Goal: Task Accomplishment & Management: Complete application form

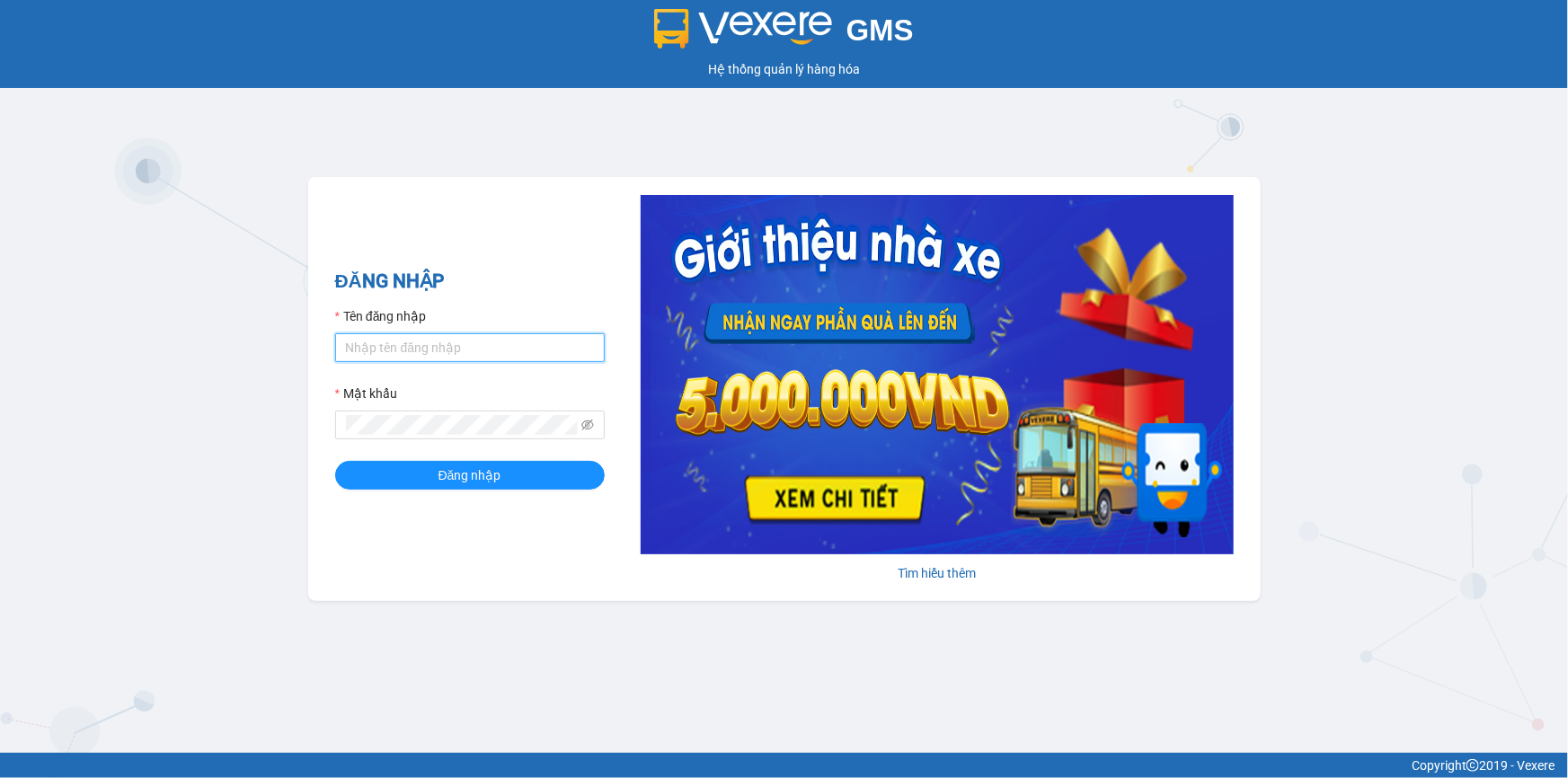
click at [399, 351] on input "Tên đăng nhập" at bounding box center [469, 347] width 269 height 29
type input "khue123.quythao"
click at [335, 461] on button "Đăng nhập" at bounding box center [469, 476] width 269 height 29
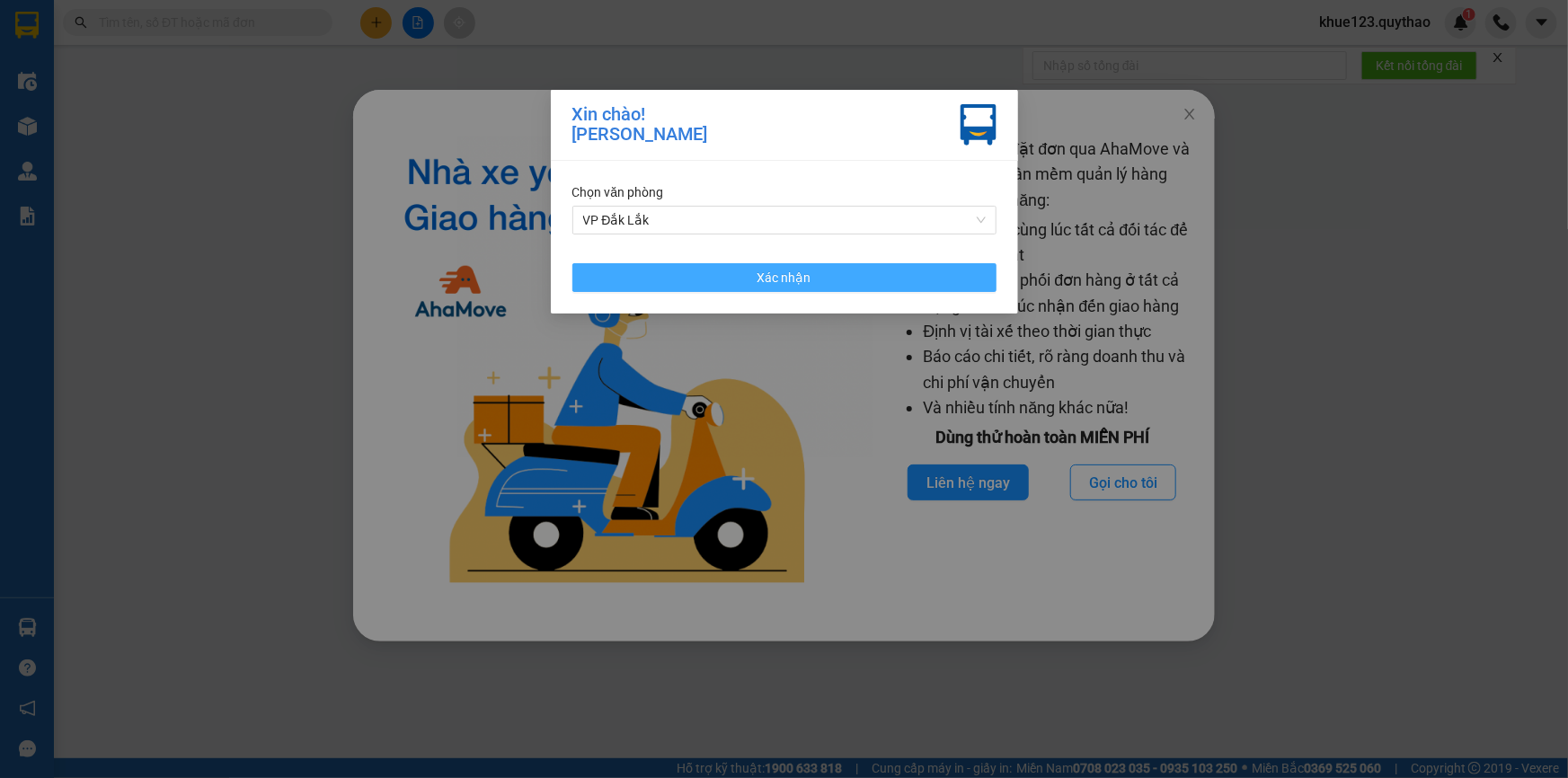
click at [790, 282] on span "Xác nhận" at bounding box center [784, 278] width 54 height 19
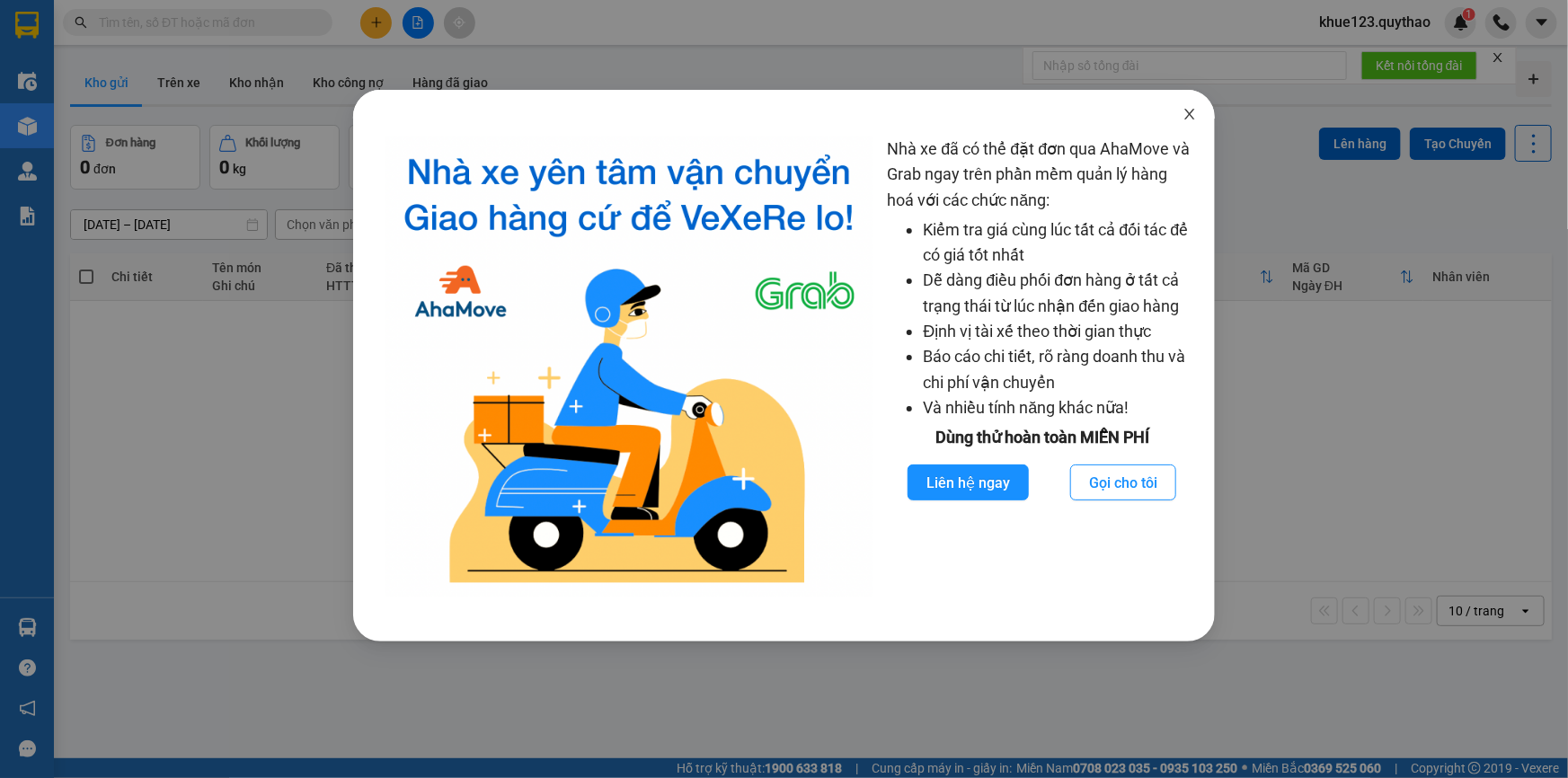
click at [1192, 120] on icon "close" at bounding box center [1190, 114] width 14 height 14
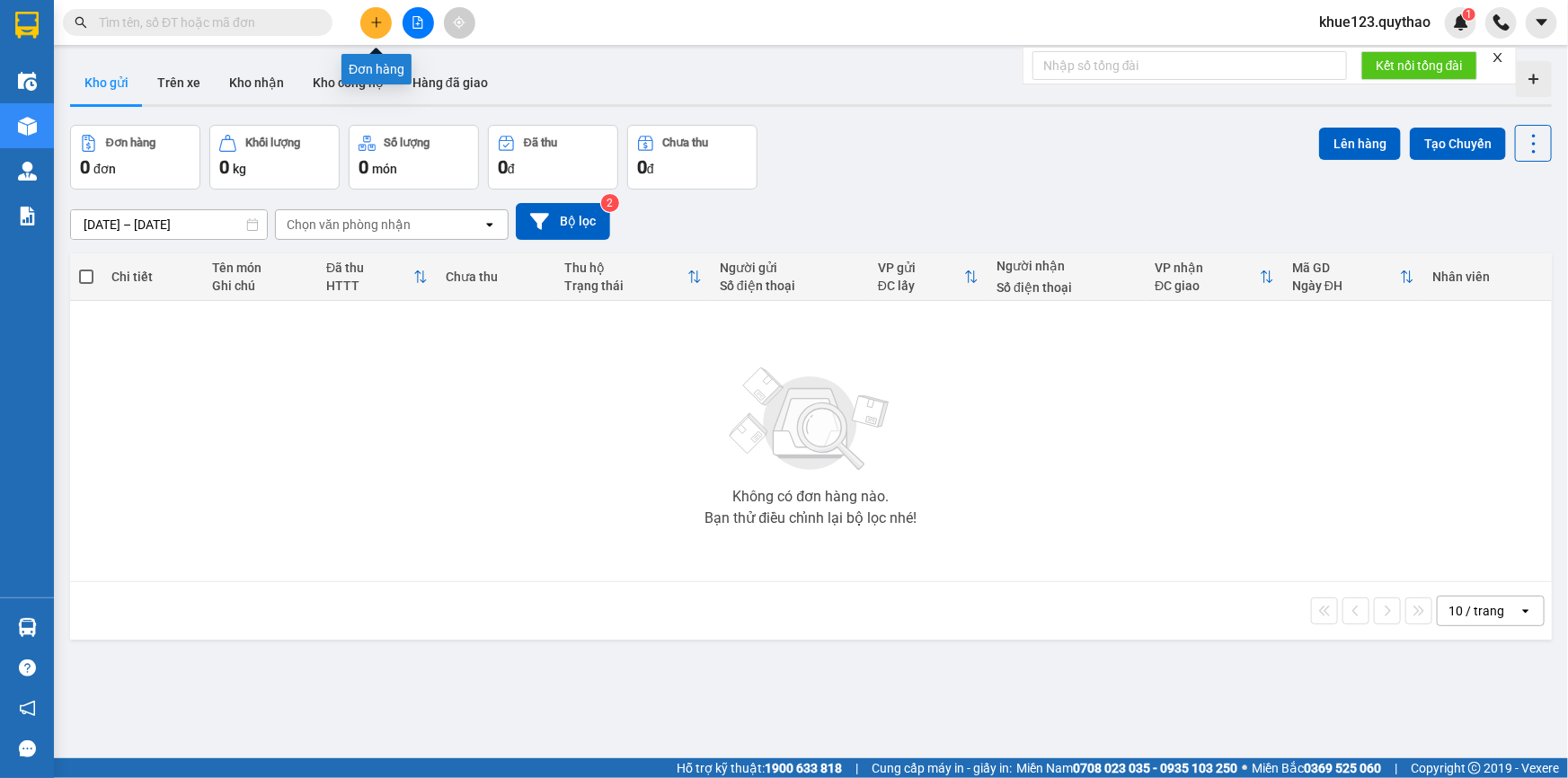
click at [382, 25] on icon "plus" at bounding box center [376, 22] width 13 height 13
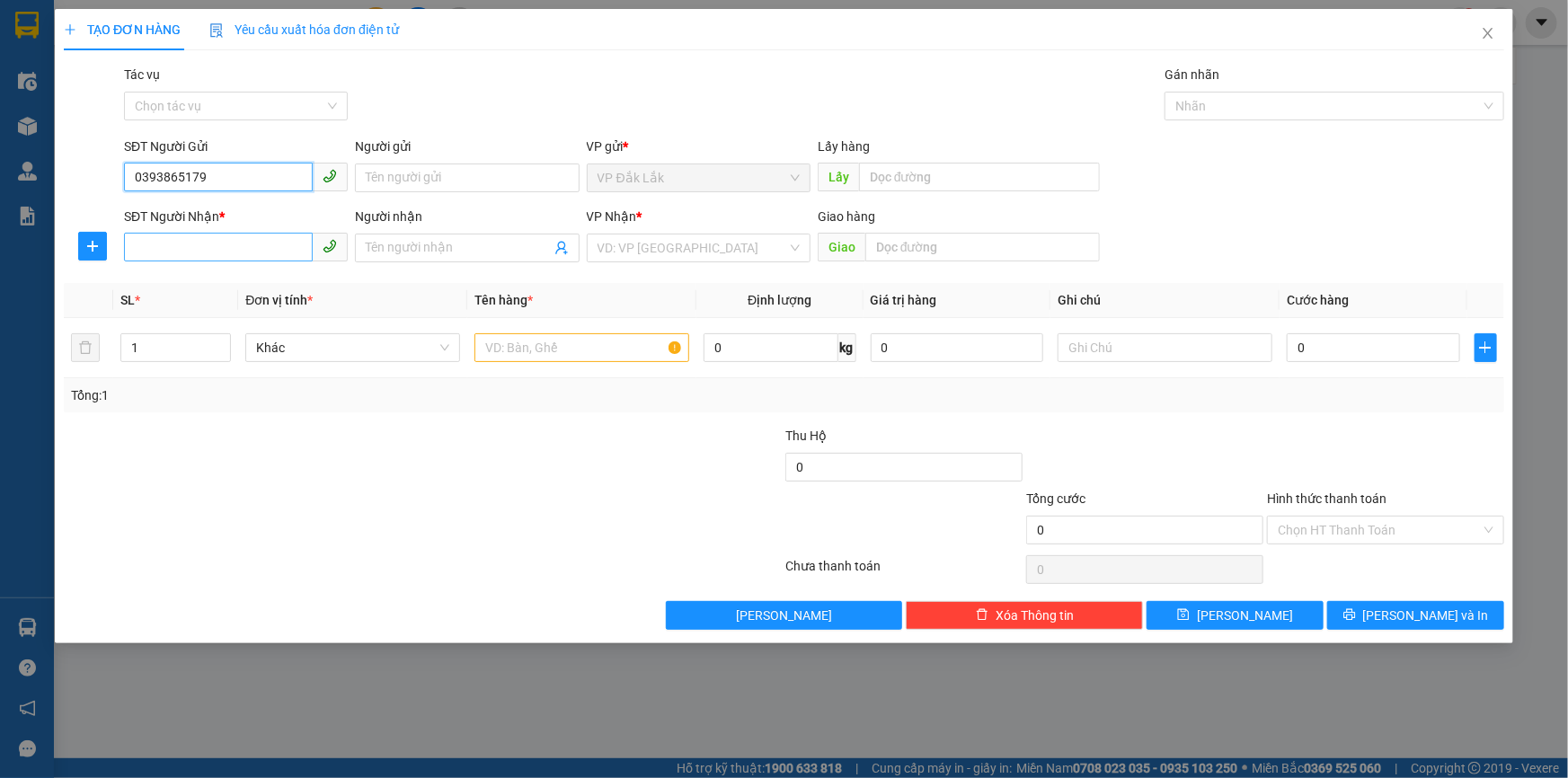
type input "0393865179"
click at [179, 249] on input "SĐT Người Nhận *" at bounding box center [219, 247] width 189 height 29
type input "0909973922"
click at [652, 248] on input "search" at bounding box center [692, 248] width 189 height 27
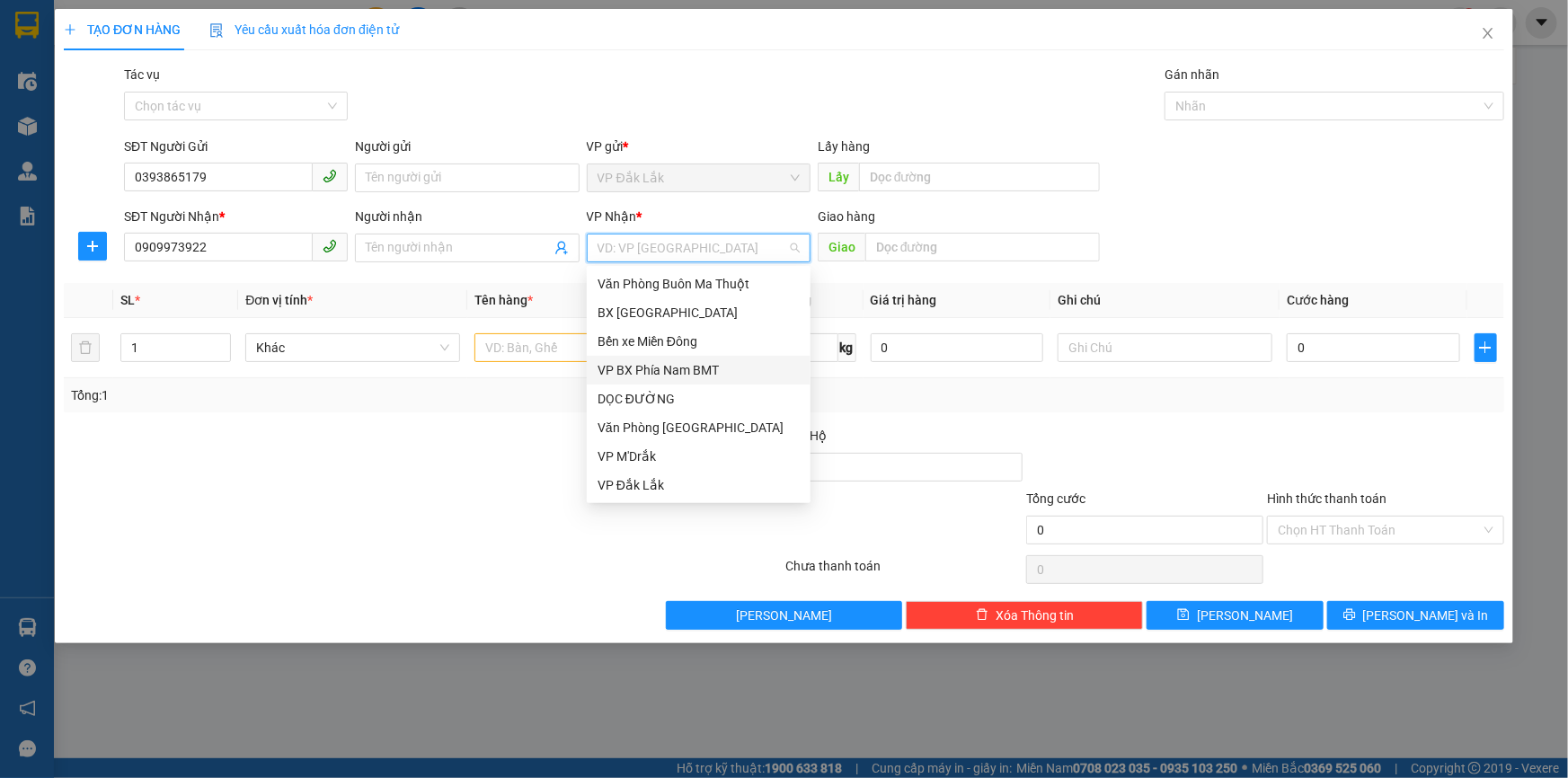
scroll to position [163, 0]
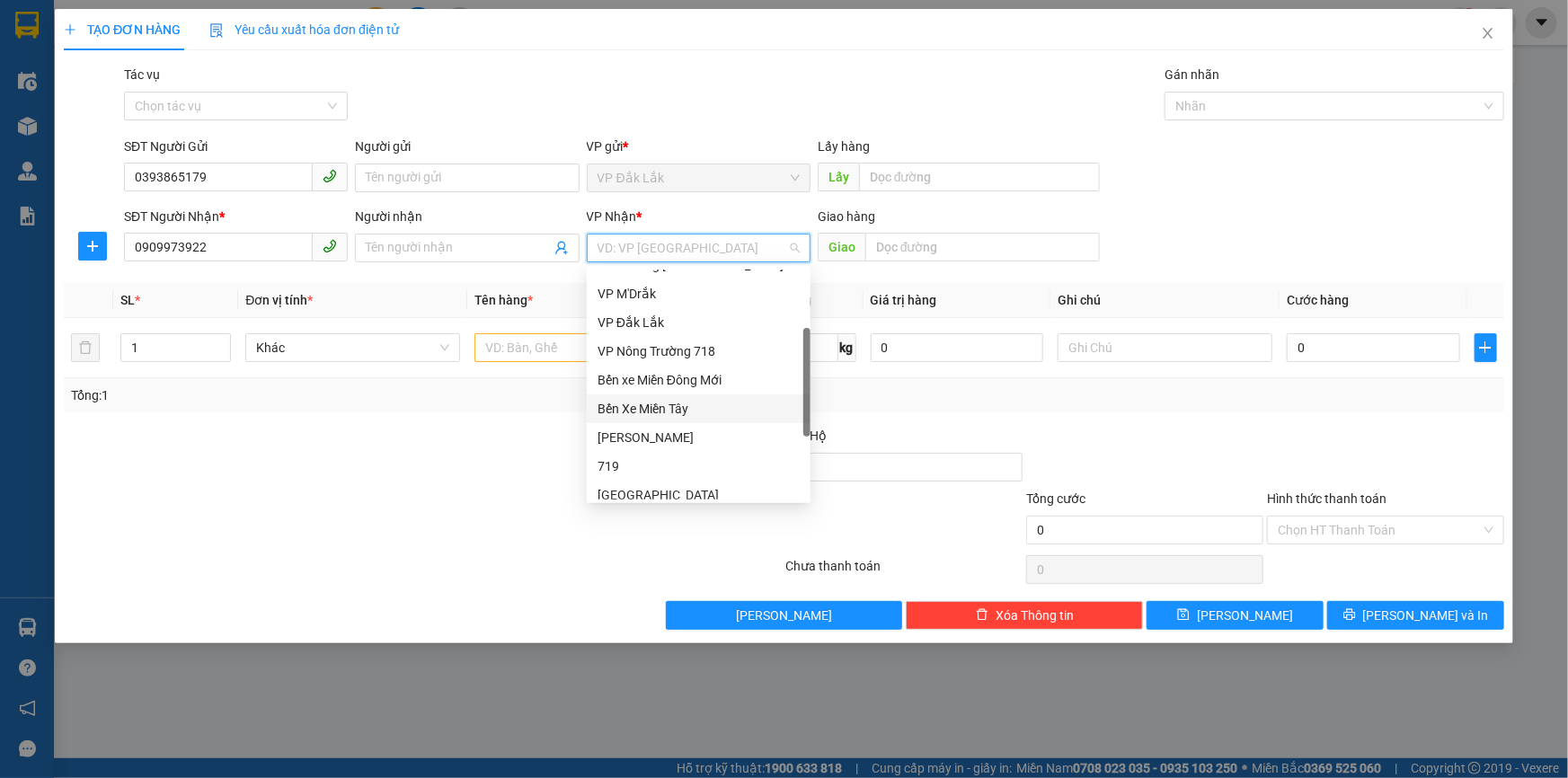
click at [687, 406] on div "Bến Xe Miền Tây" at bounding box center [699, 408] width 203 height 19
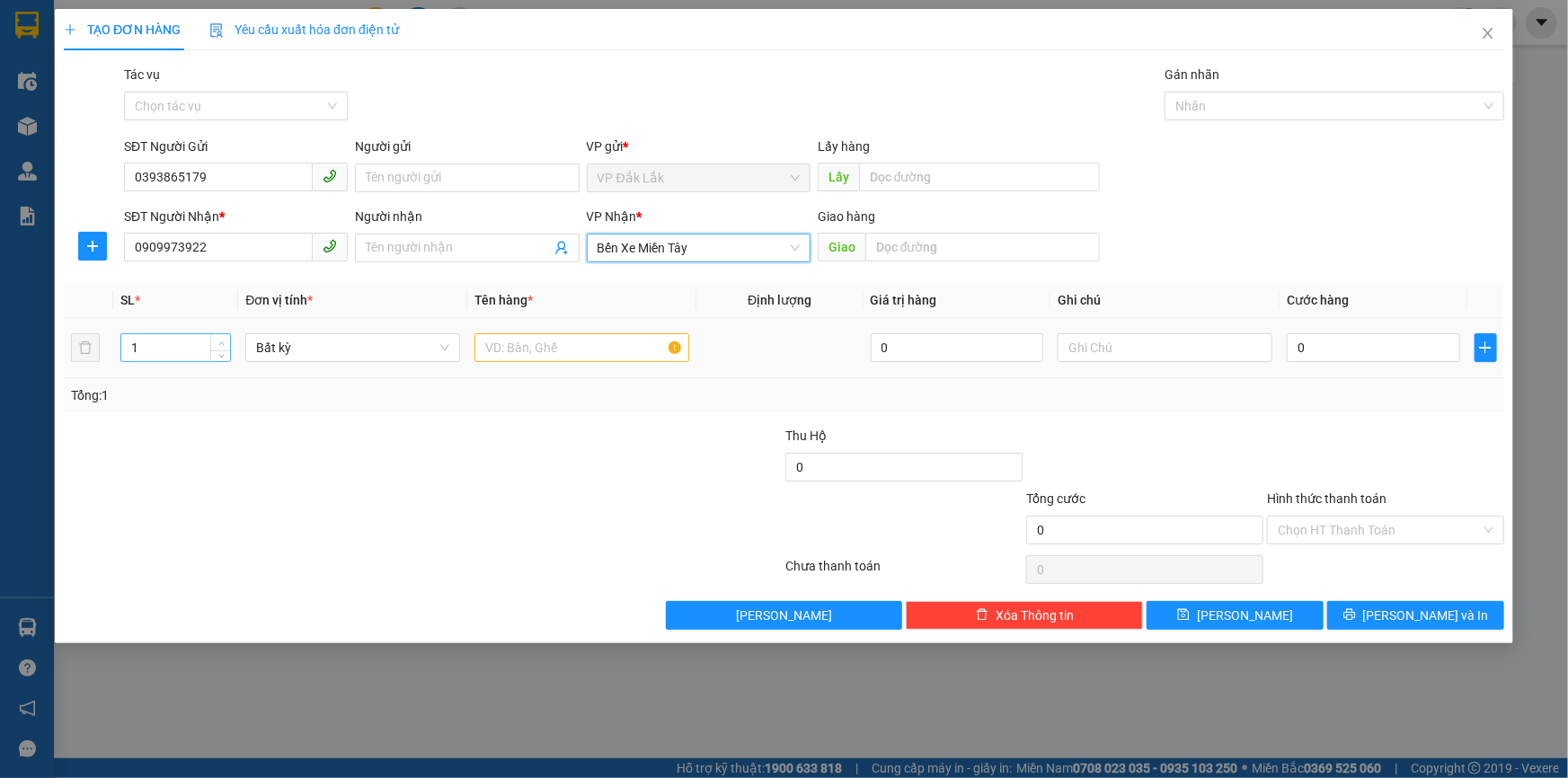
click at [214, 339] on span "Increase Value" at bounding box center [220, 342] width 19 height 16
type input "2"
click at [534, 351] on input "text" at bounding box center [582, 347] width 215 height 29
type input "2 THỦNG GIẤY"
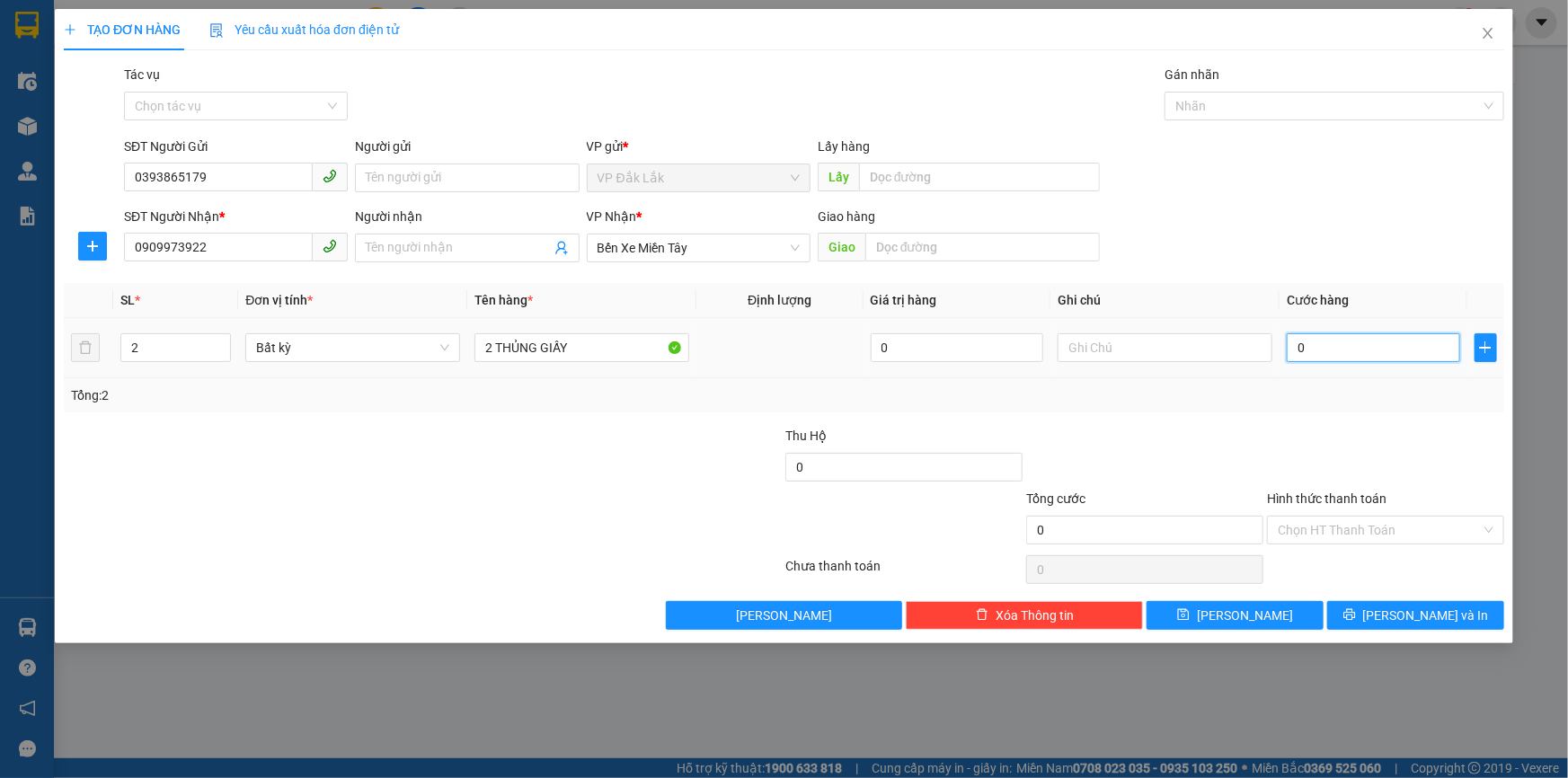
click at [1399, 339] on input "0" at bounding box center [1374, 347] width 174 height 29
type input "2"
type input "20"
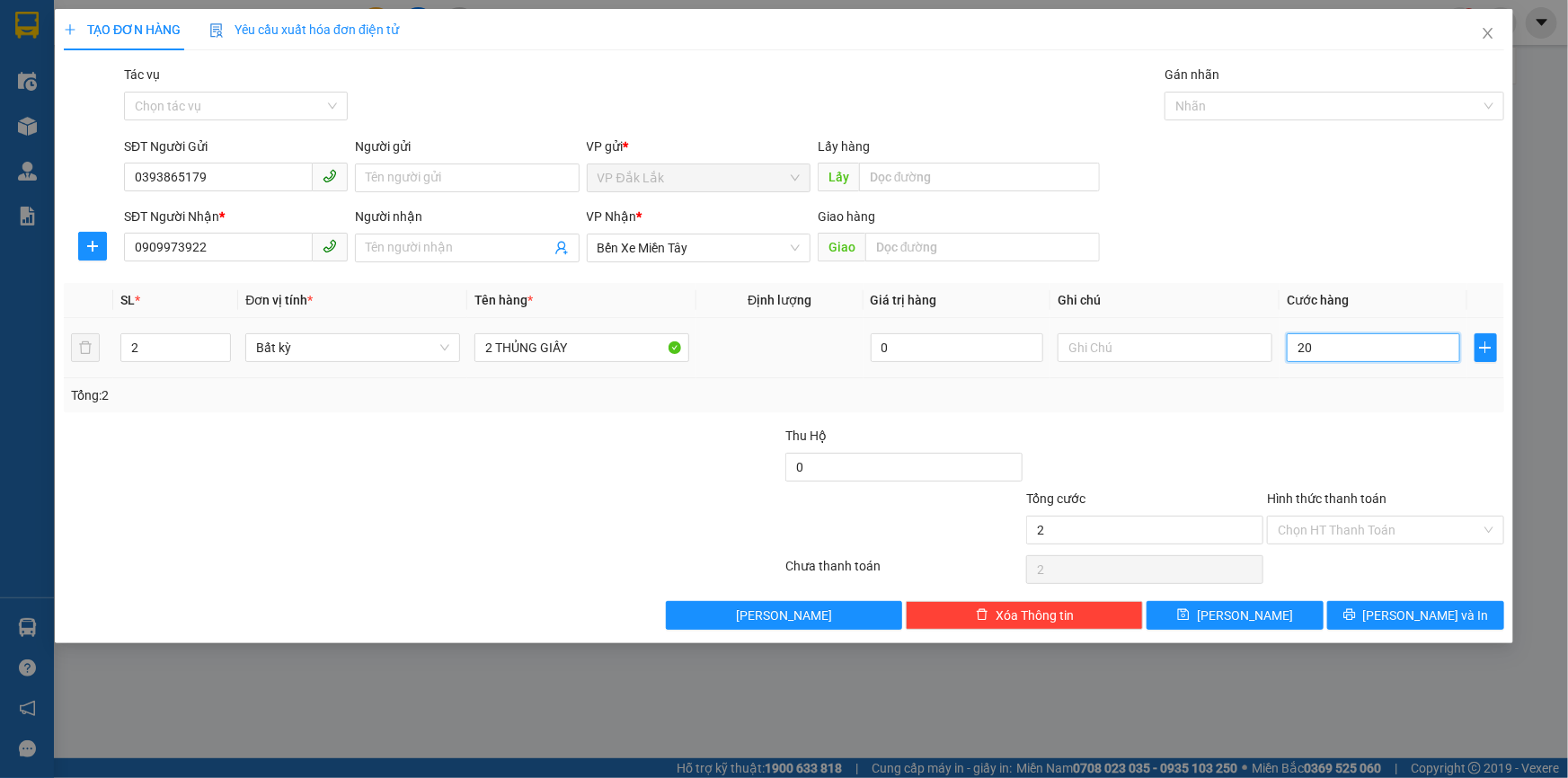
type input "20"
type input "200"
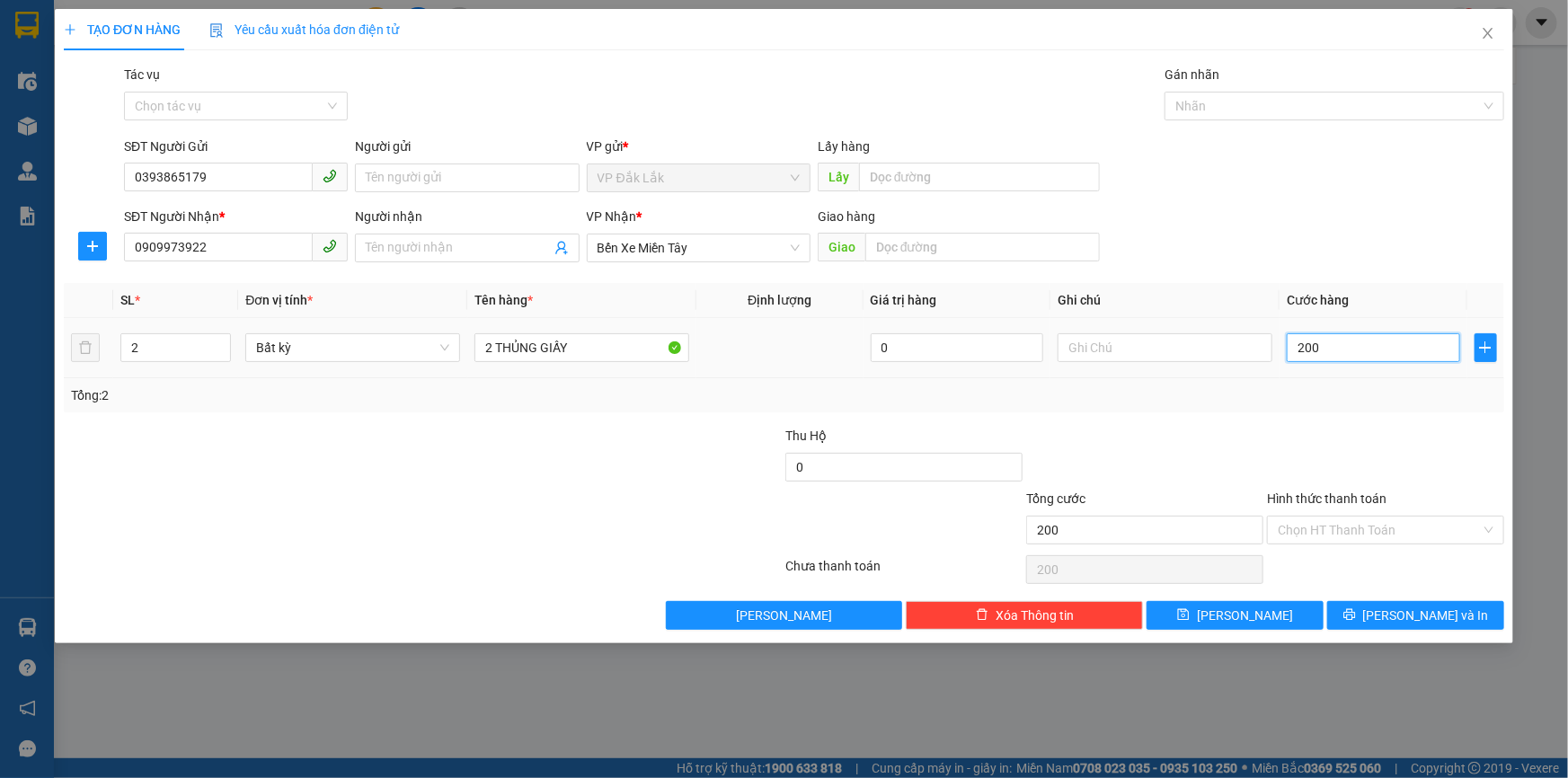
type input "2.000"
type input "20.000"
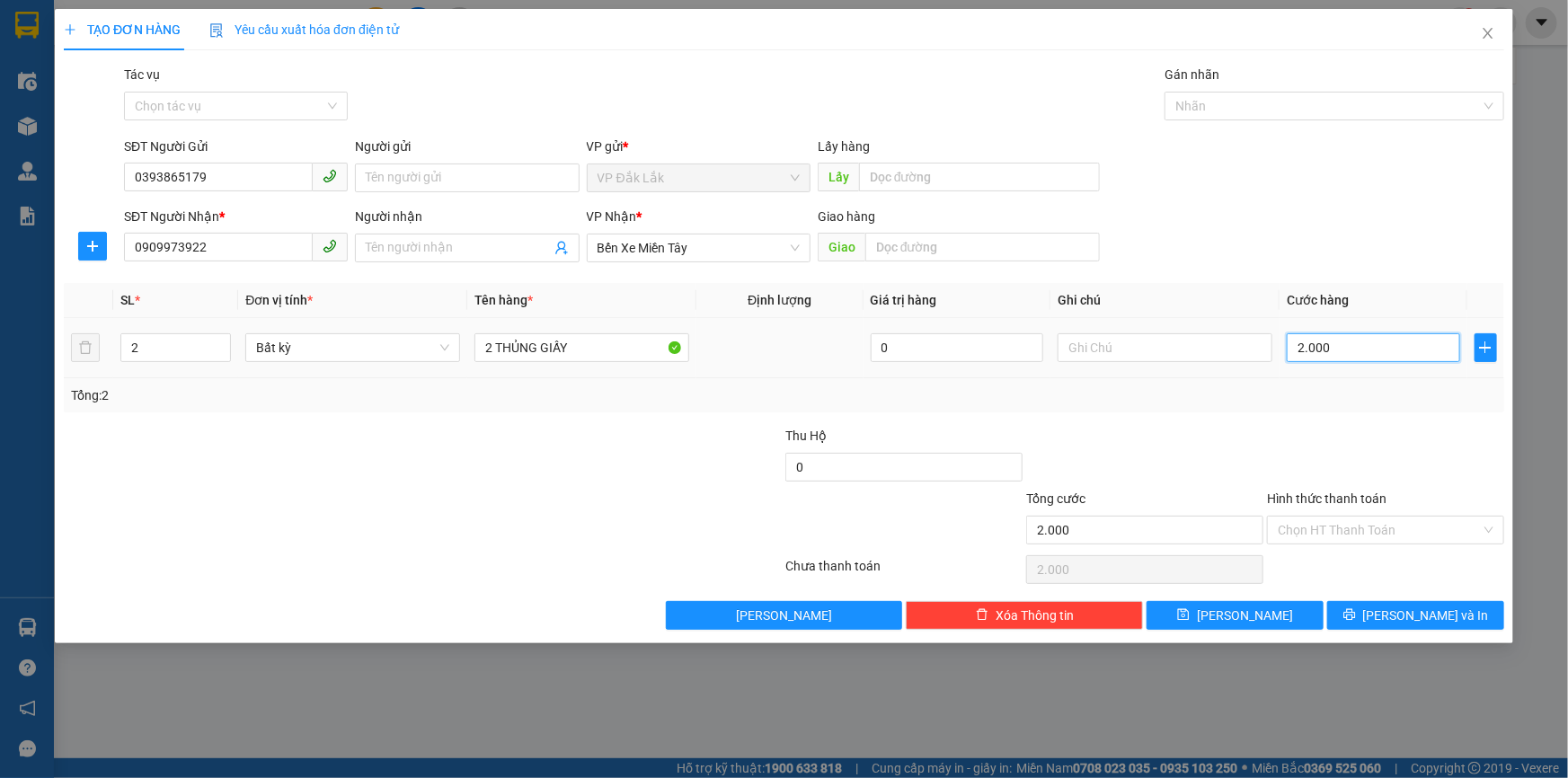
type input "20.000"
type input "200.000"
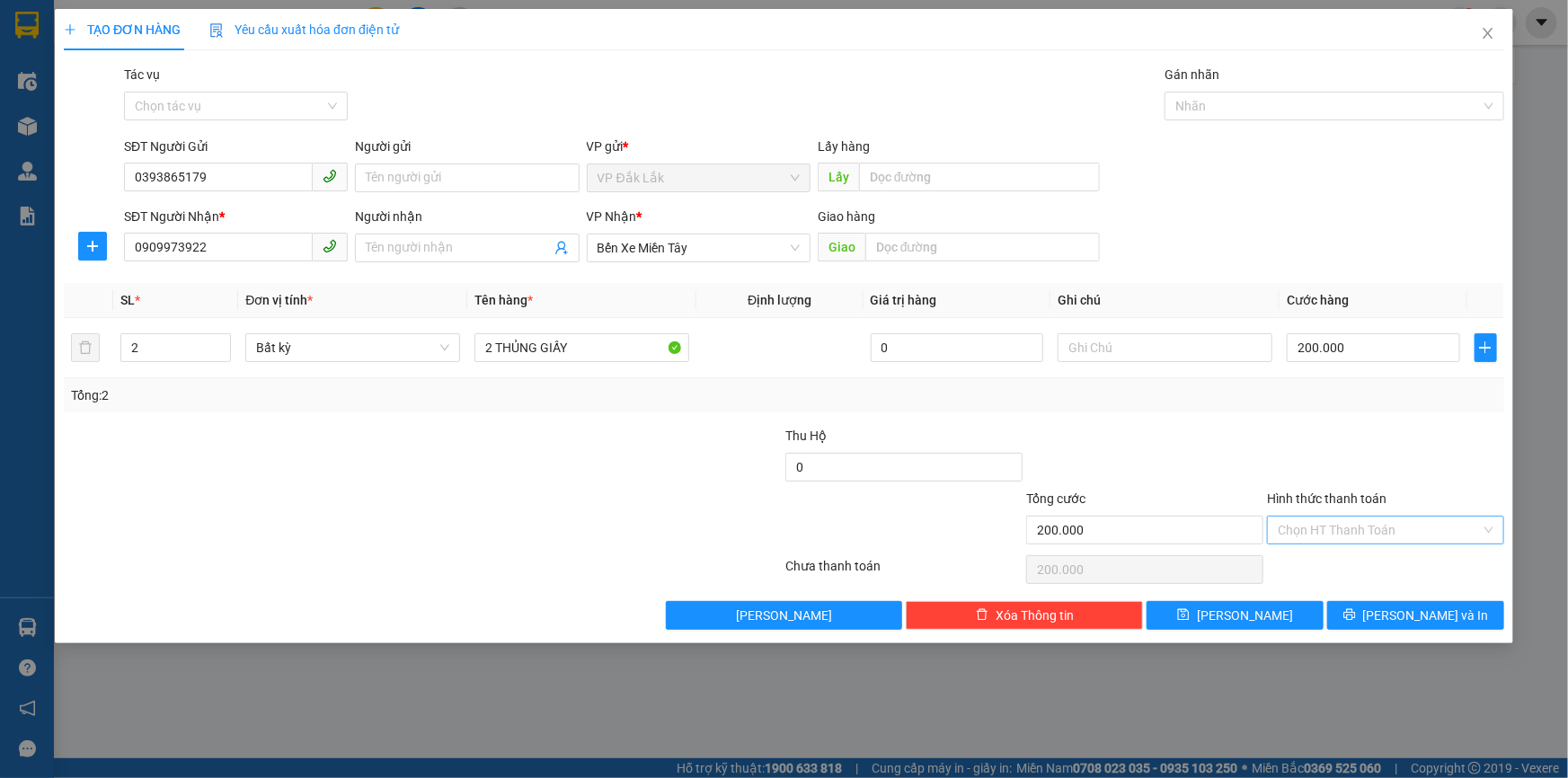
click at [1362, 524] on input "Hình thức thanh toán" at bounding box center [1379, 530] width 203 height 27
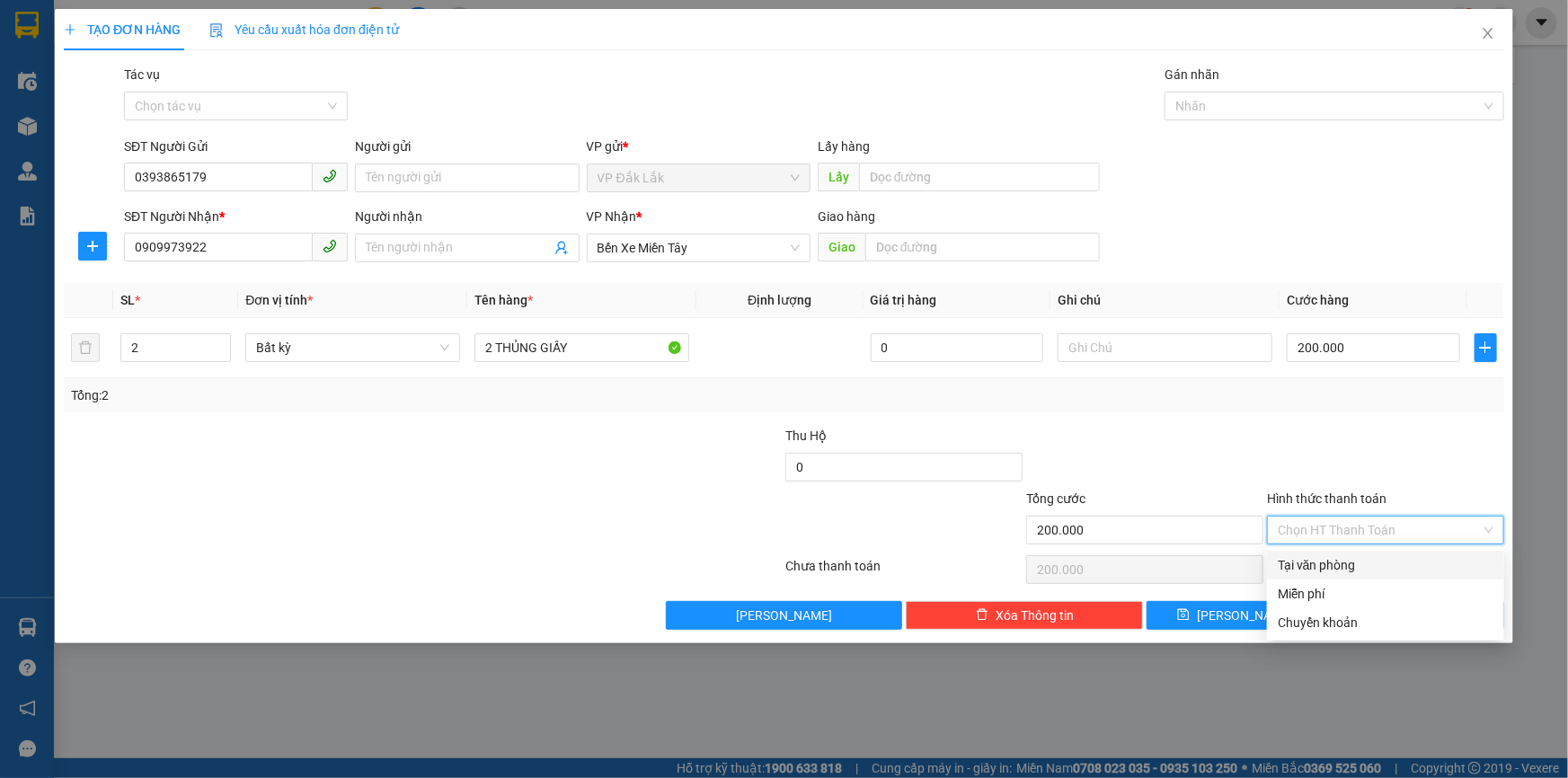
click at [1302, 569] on div "Tại văn phòng" at bounding box center [1385, 566] width 215 height 19
type input "0"
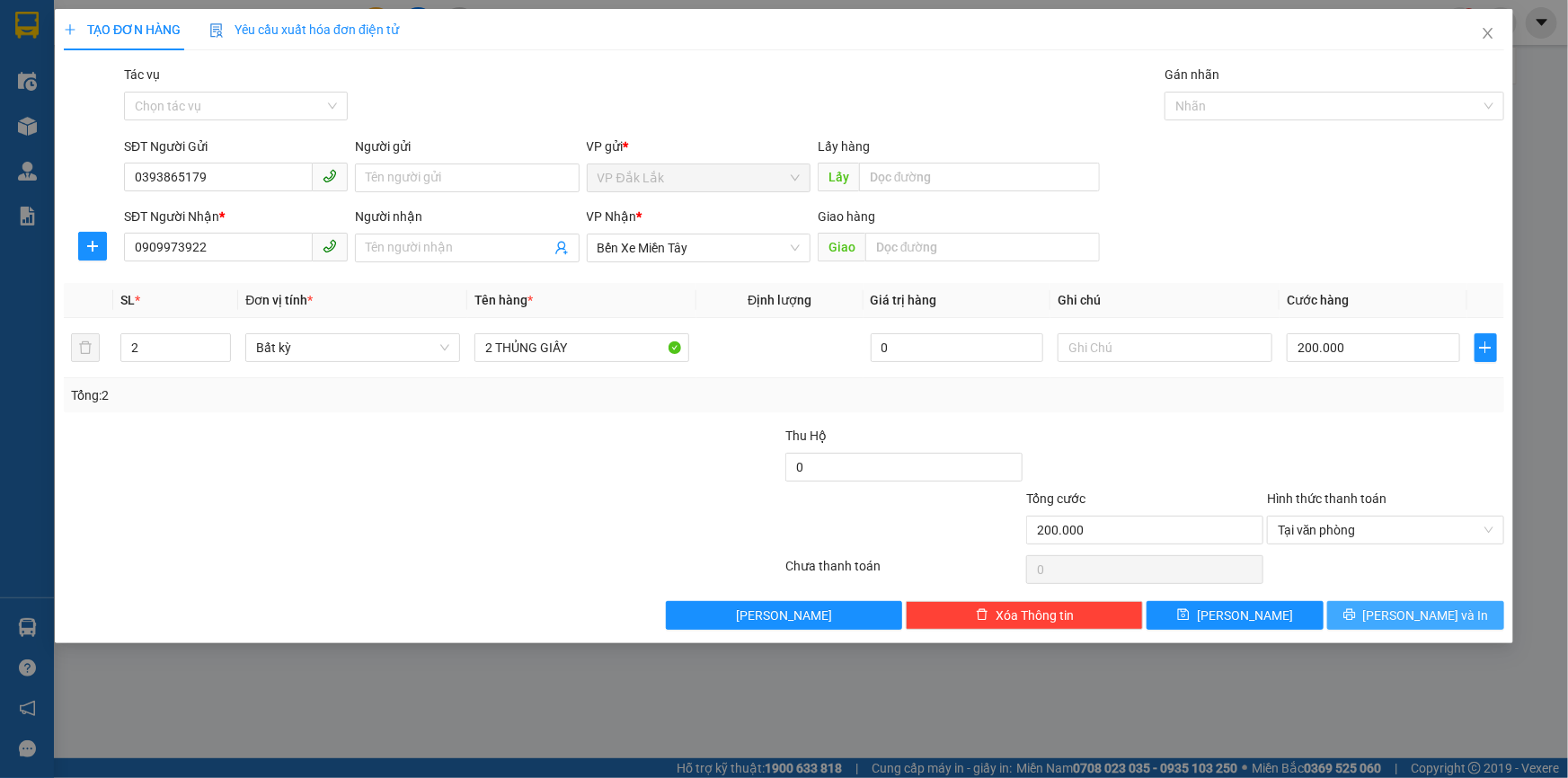
click at [1403, 621] on span "[PERSON_NAME] và In" at bounding box center [1426, 616] width 125 height 19
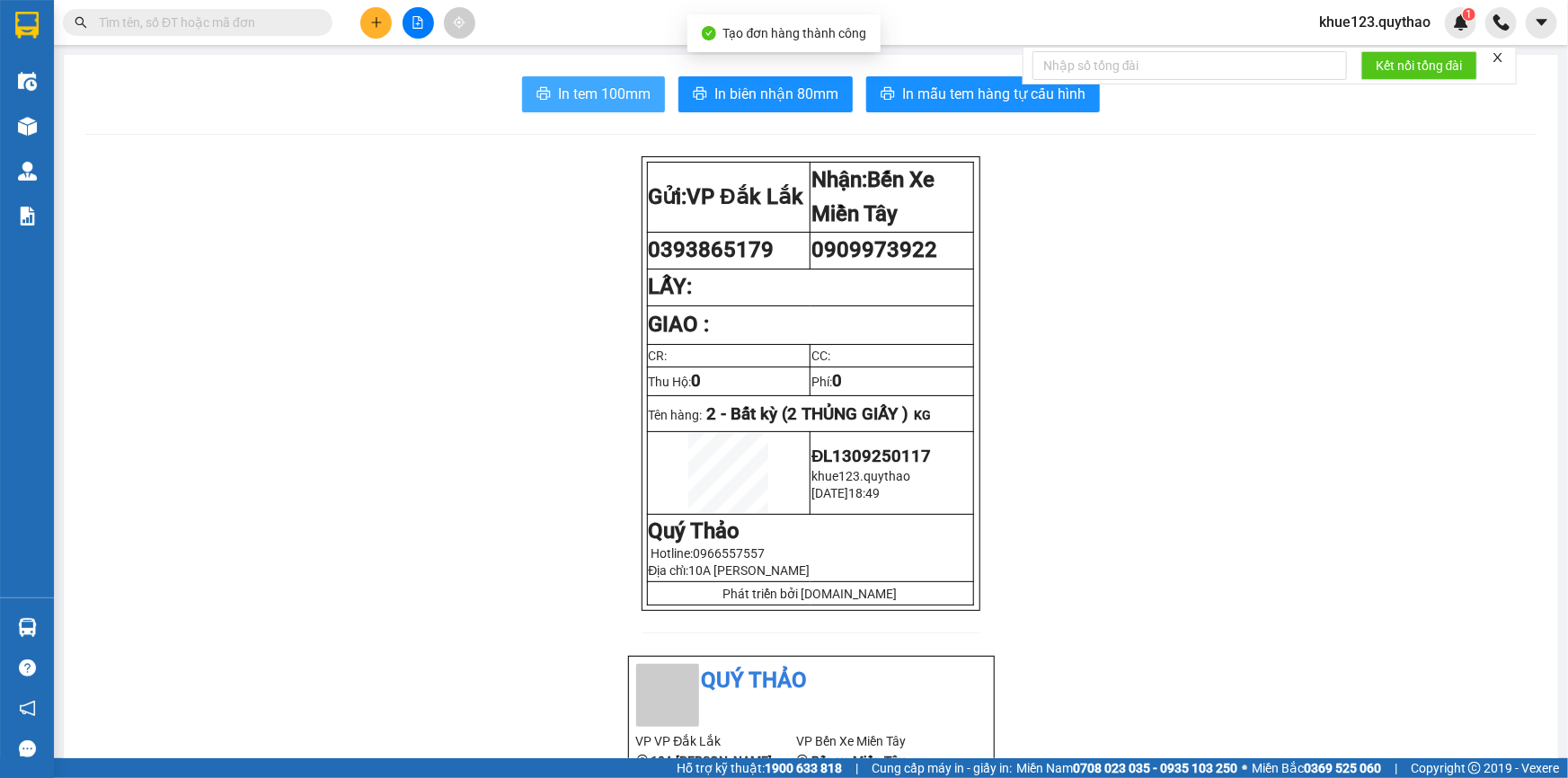
click at [594, 100] on span "In tem 100mm" at bounding box center [604, 94] width 93 height 22
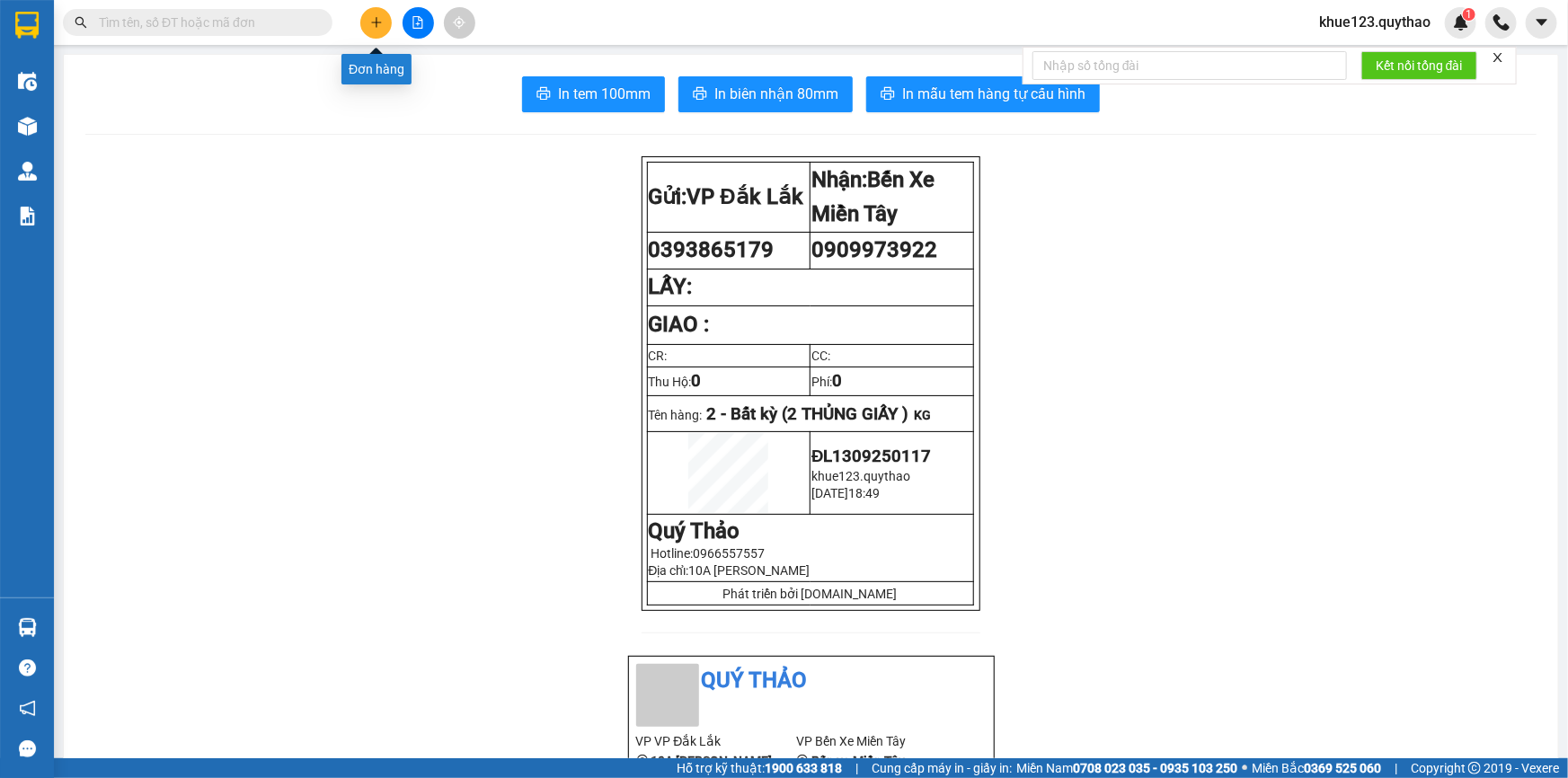
click at [378, 31] on button at bounding box center [375, 22] width 32 height 32
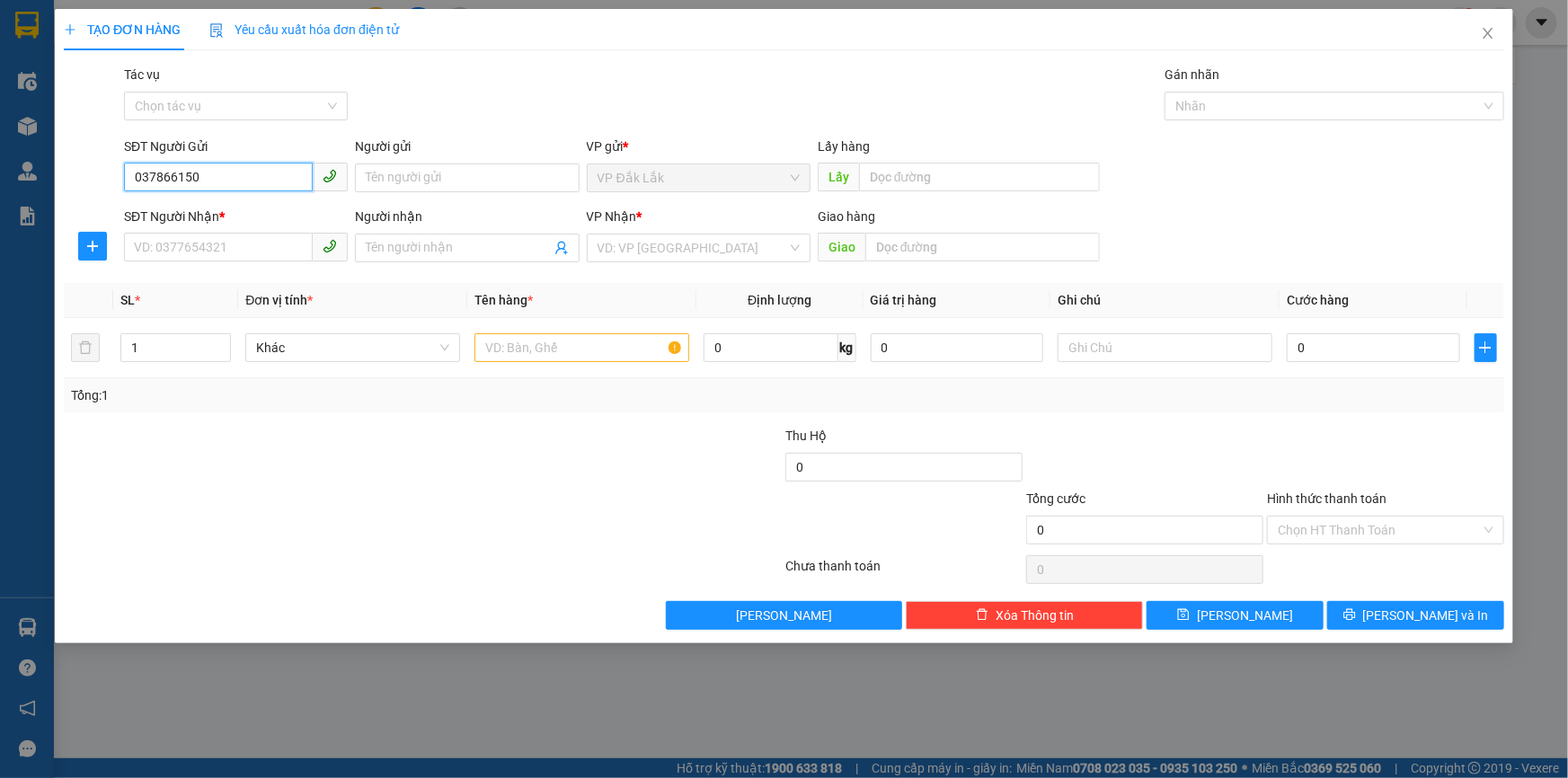
type input "0378661501"
click at [189, 208] on div "0378661501" at bounding box center [236, 213] width 203 height 19
type input "0392049158"
type input "0378661501"
click at [590, 351] on input "text" at bounding box center [582, 347] width 215 height 29
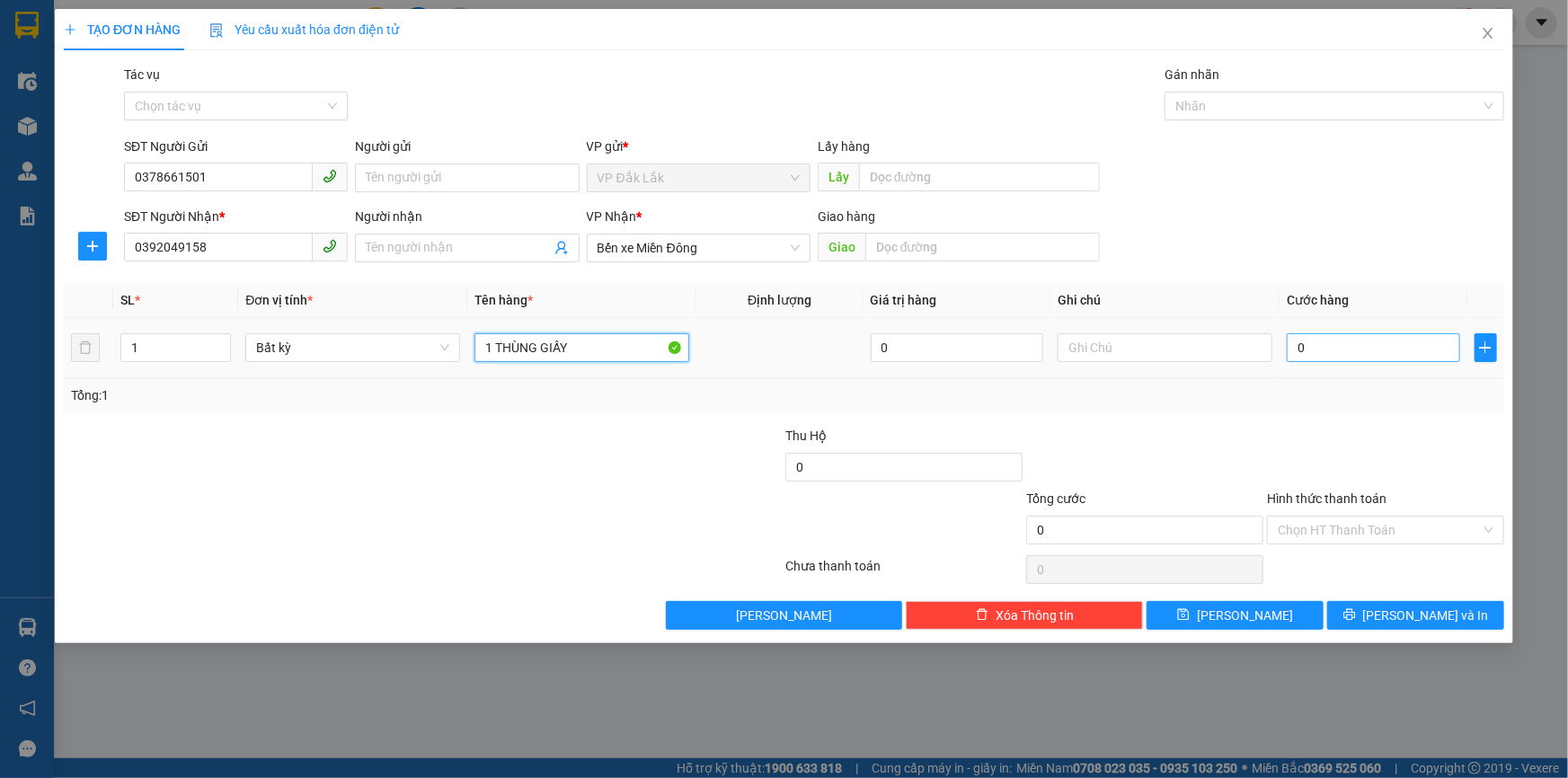
type input "1 THÙNG GIẤY"
click at [1369, 342] on input "0" at bounding box center [1374, 347] width 174 height 29
type input "5"
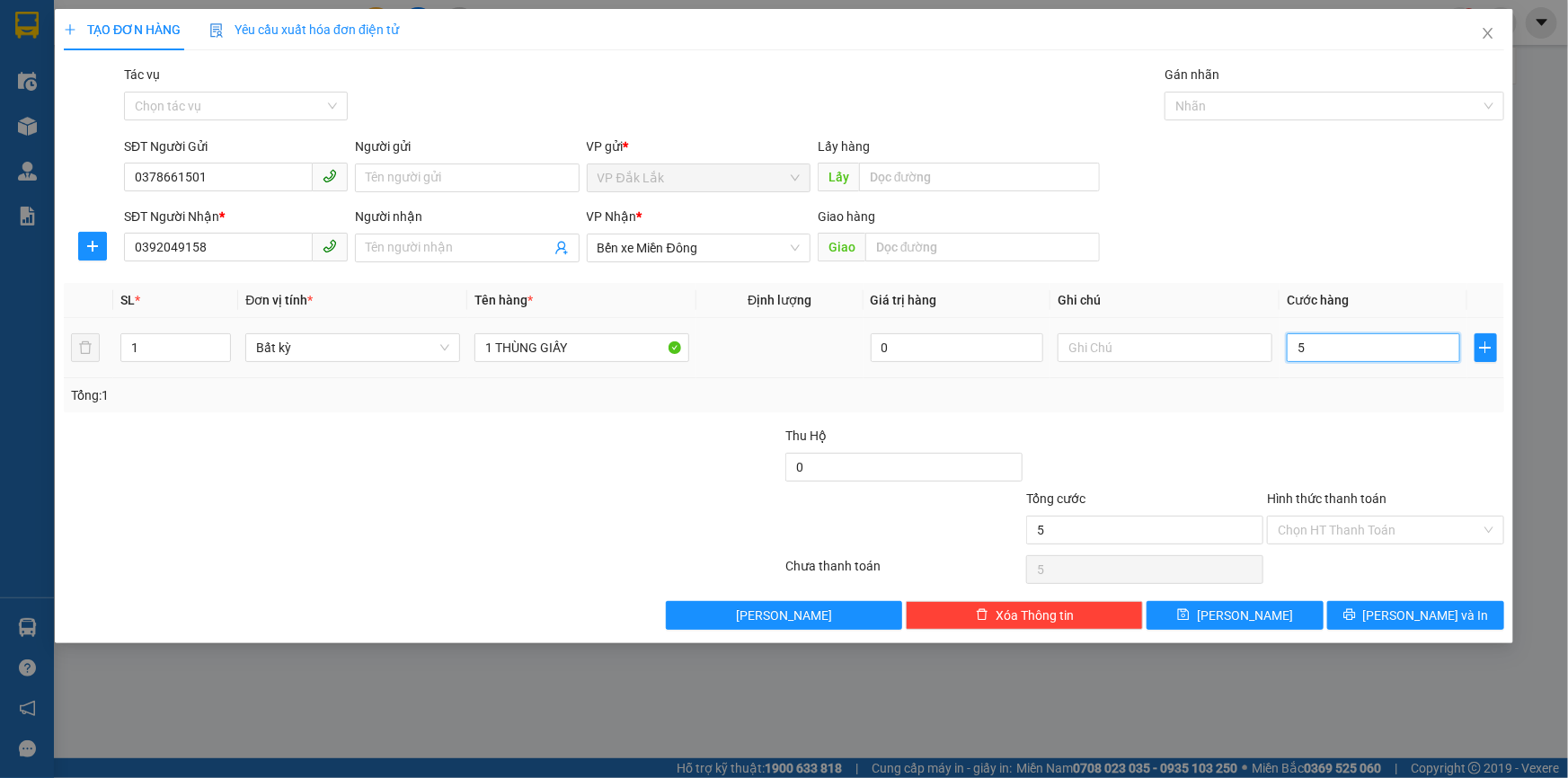
type input "50"
type input "500"
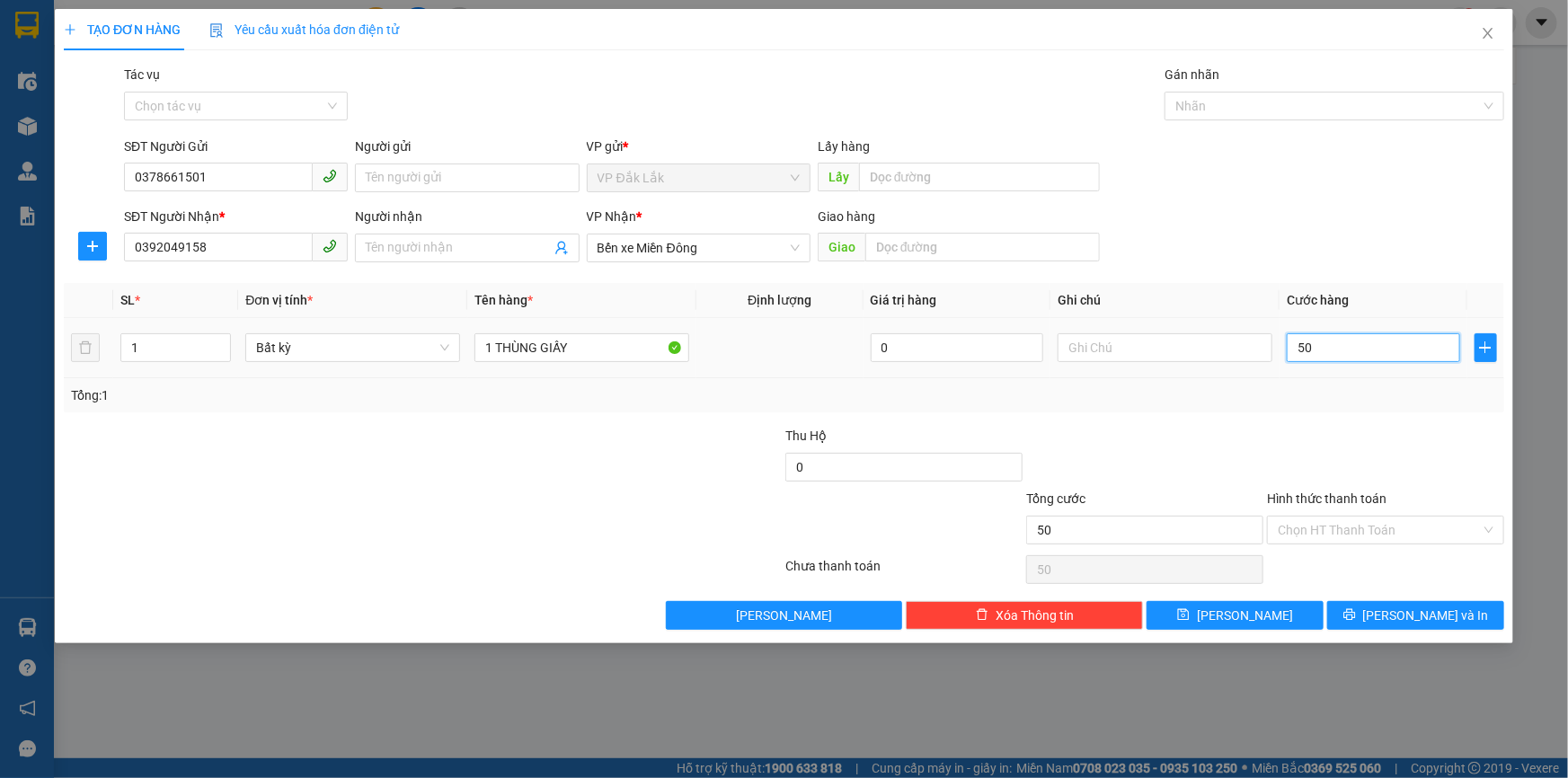
type input "500"
type input "5.000"
type input "50.000"
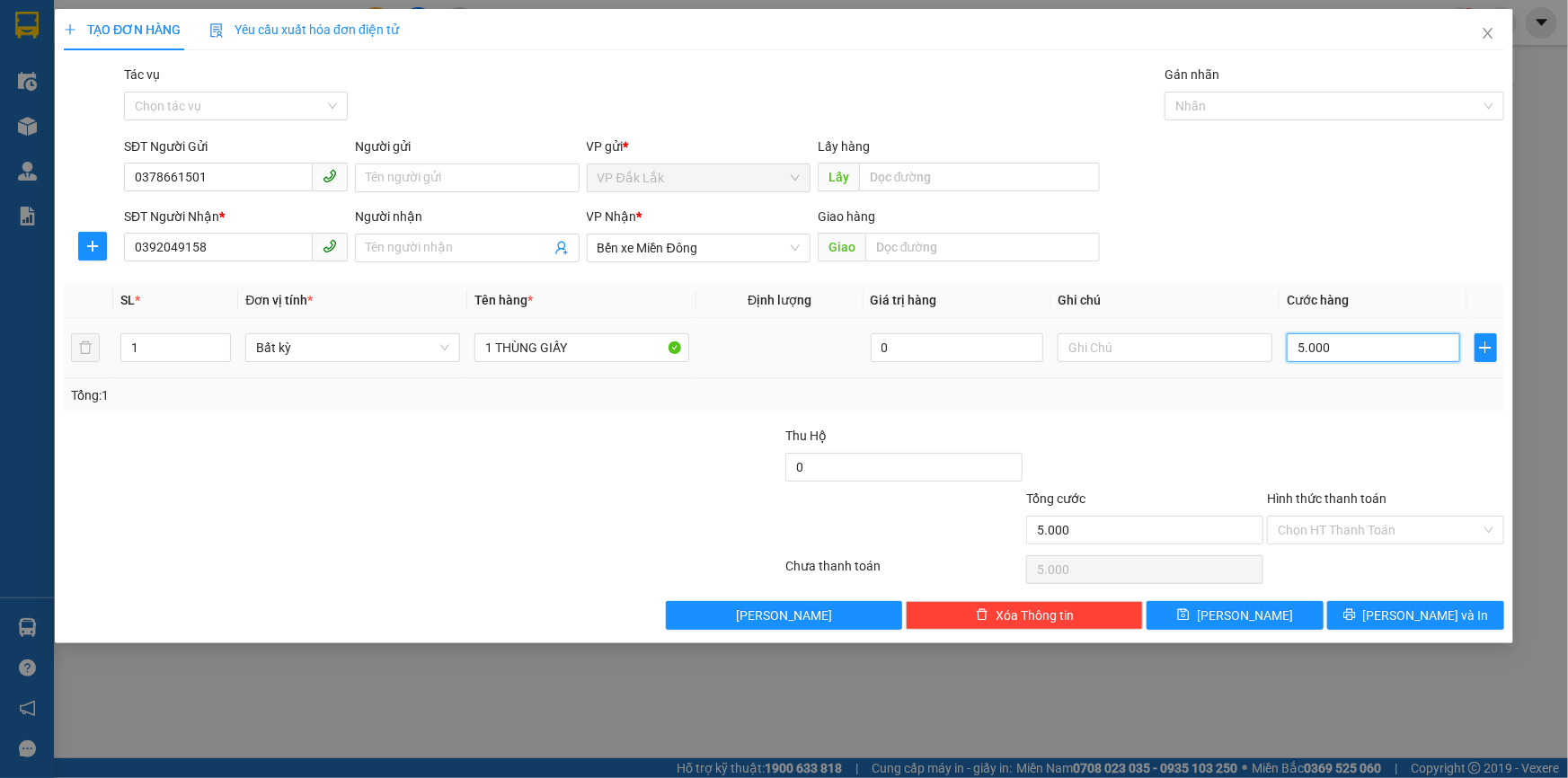
type input "50.000"
click at [1327, 530] on input "Hình thức thanh toán" at bounding box center [1379, 530] width 203 height 27
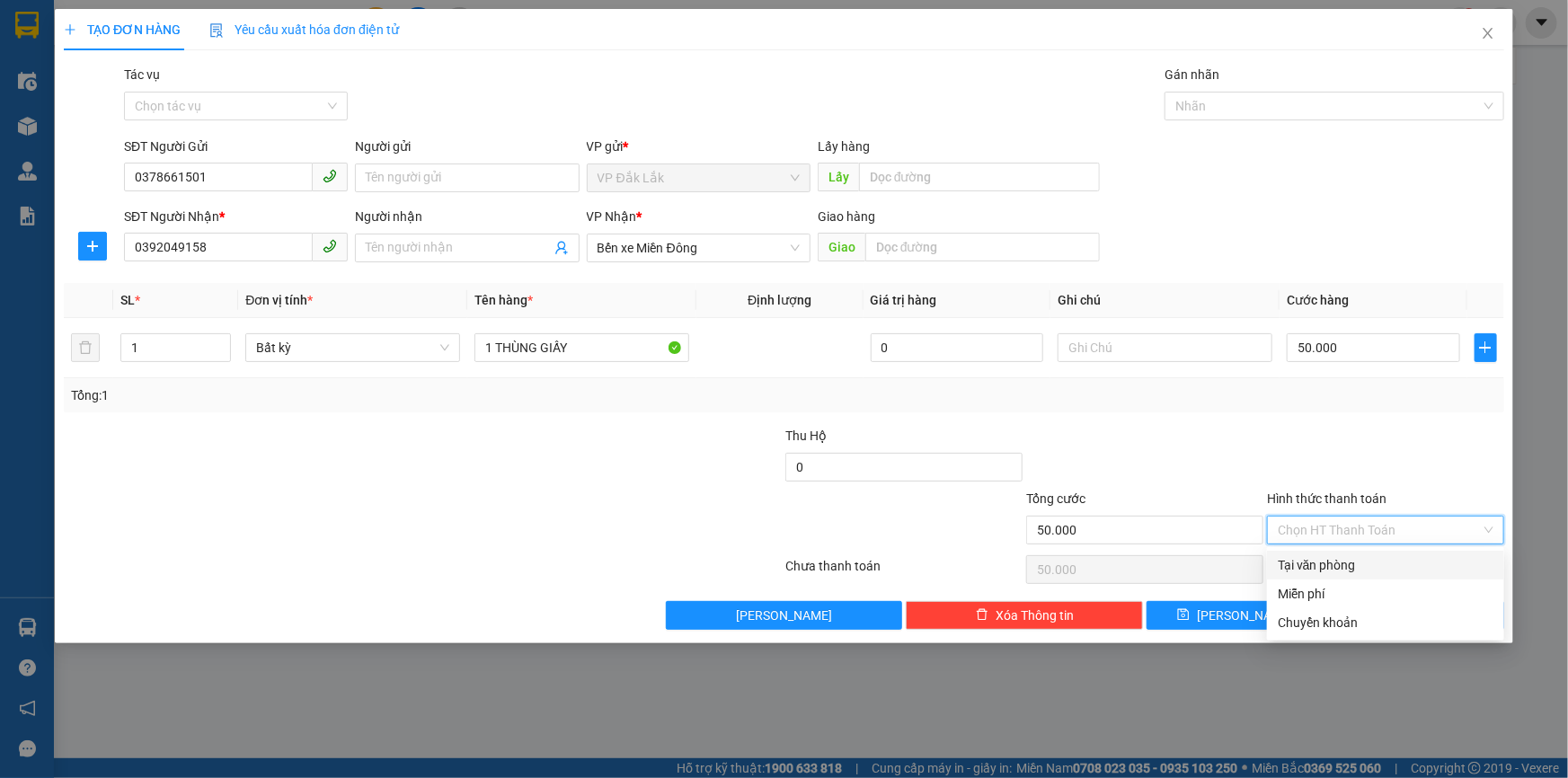
click at [1320, 558] on div "Tại văn phòng" at bounding box center [1385, 566] width 215 height 19
type input "0"
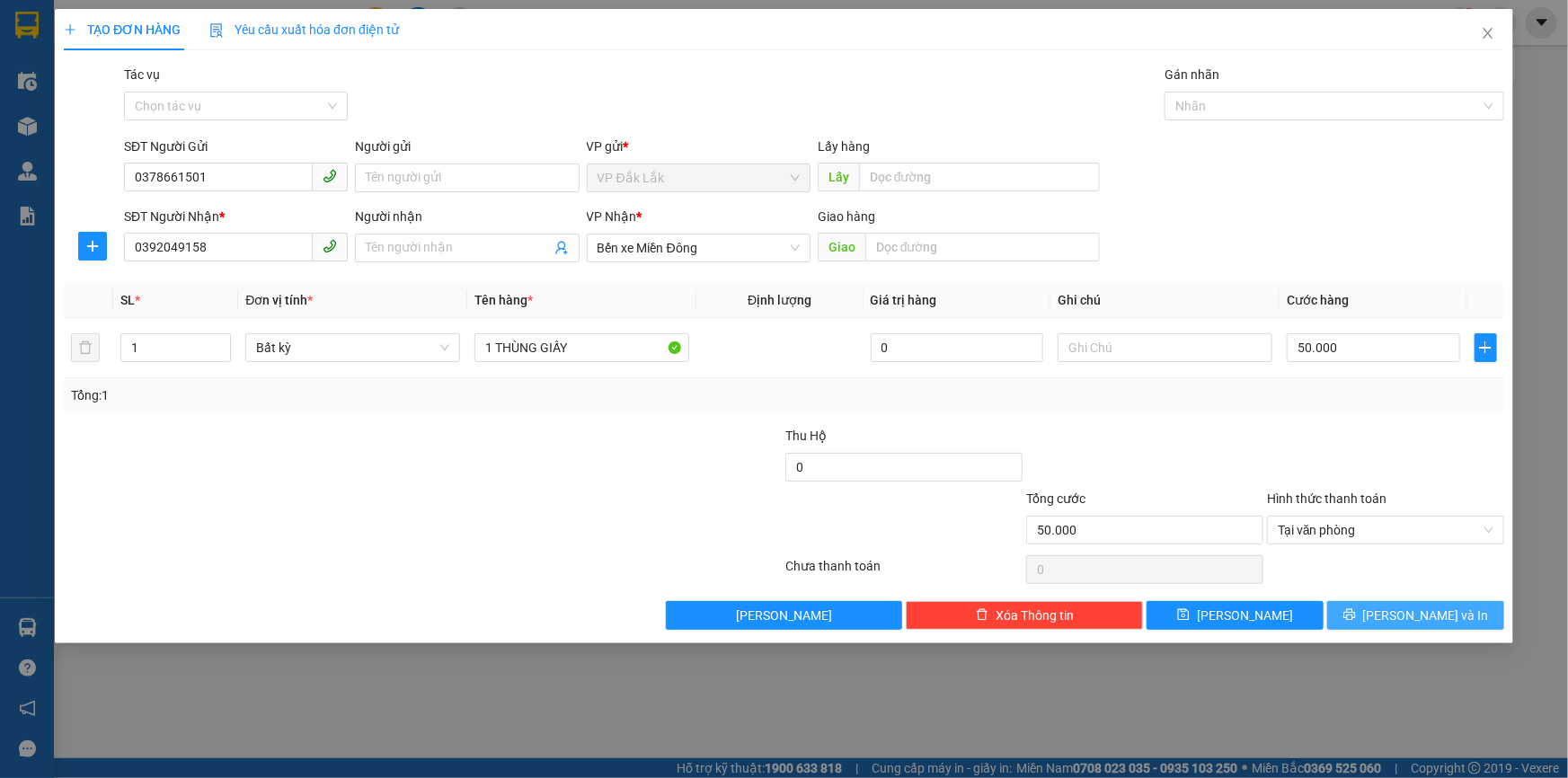
click at [1443, 608] on span "[PERSON_NAME] và In" at bounding box center [1426, 616] width 125 height 19
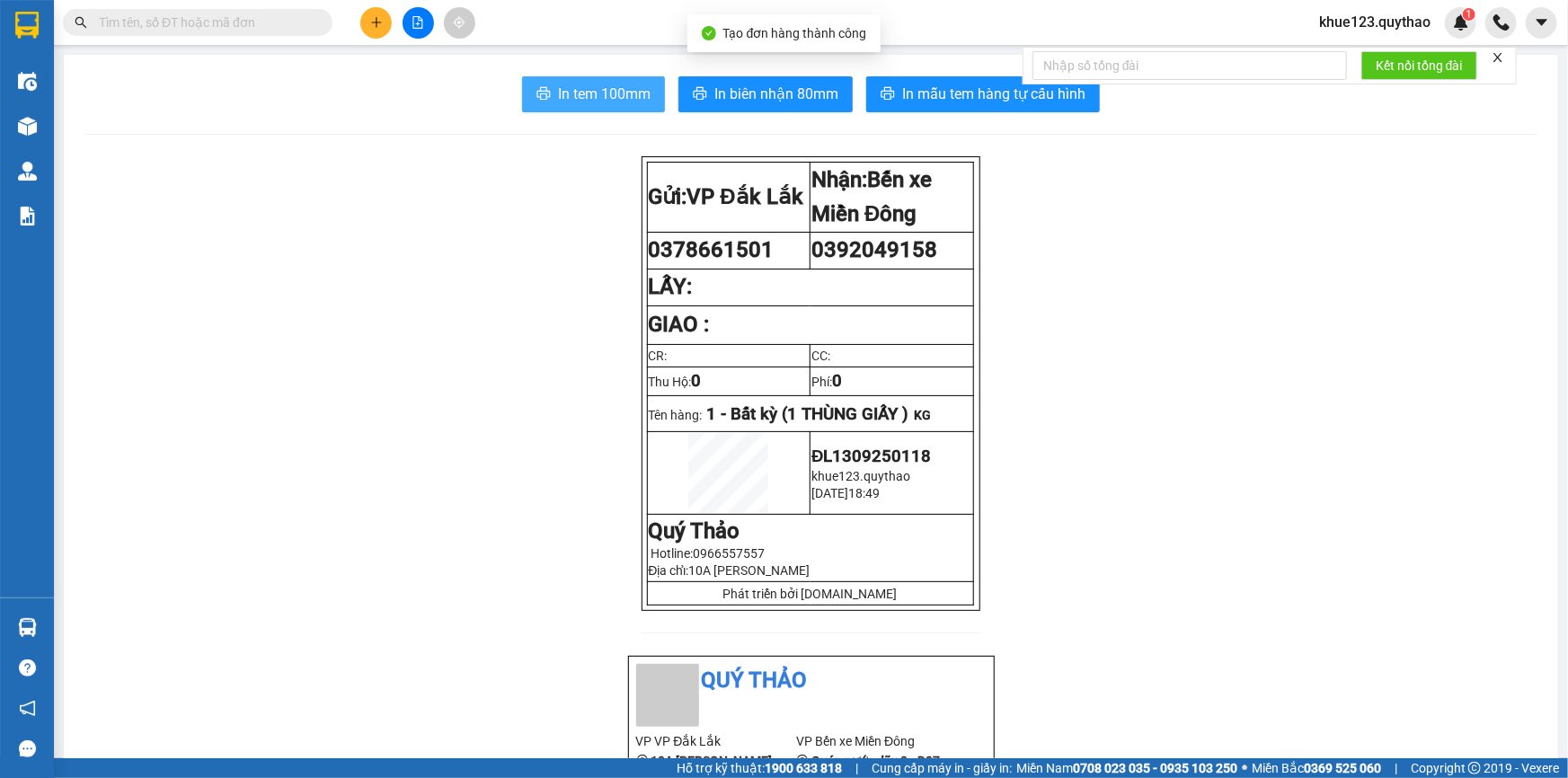
click at [564, 85] on span "In tem 100mm" at bounding box center [604, 94] width 93 height 22
click at [363, 16] on button at bounding box center [375, 22] width 32 height 32
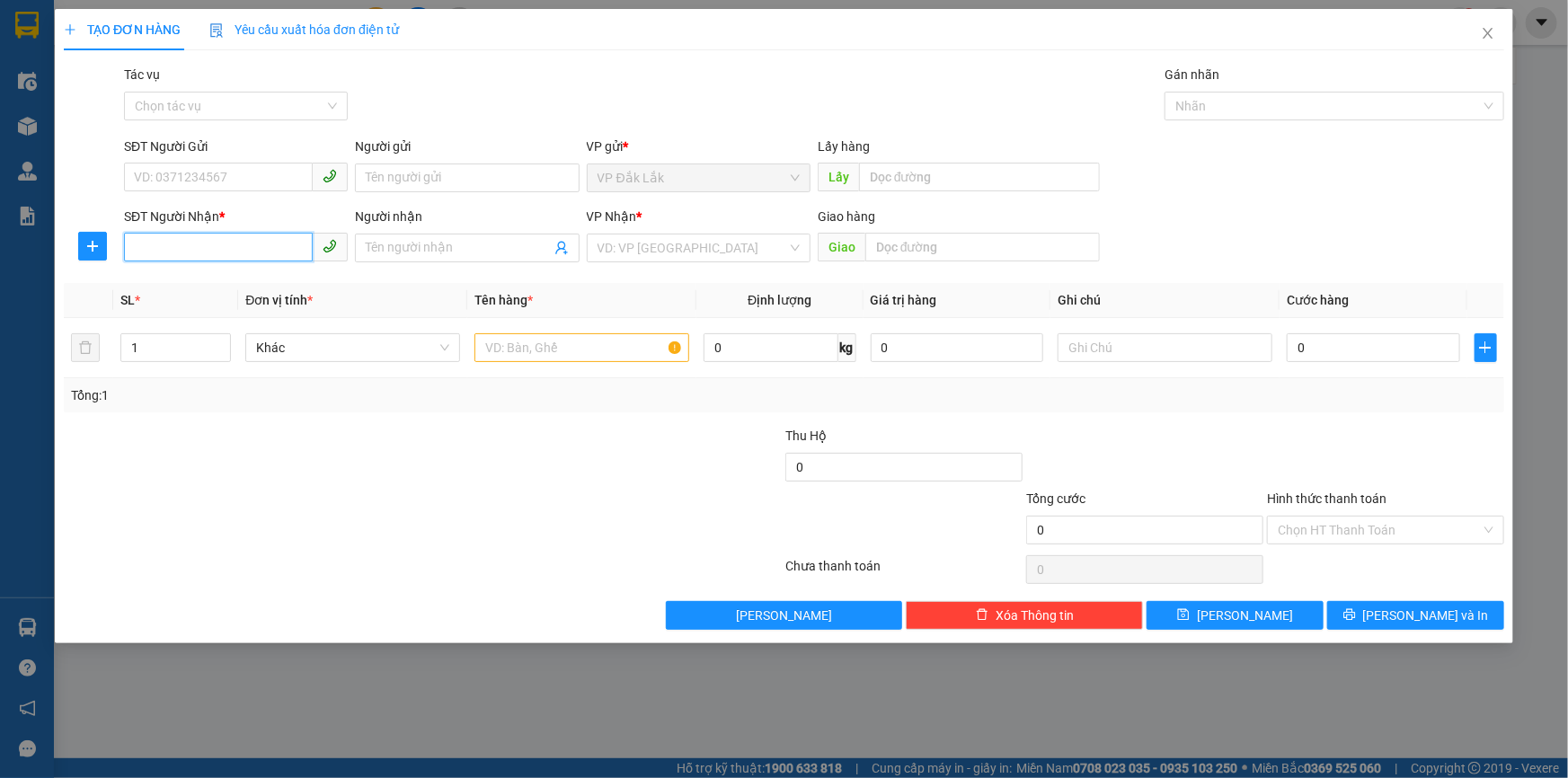
click at [166, 247] on input "SĐT Người Nhận *" at bounding box center [219, 247] width 189 height 29
type input "0899207254"
click at [712, 254] on input "search" at bounding box center [692, 248] width 189 height 27
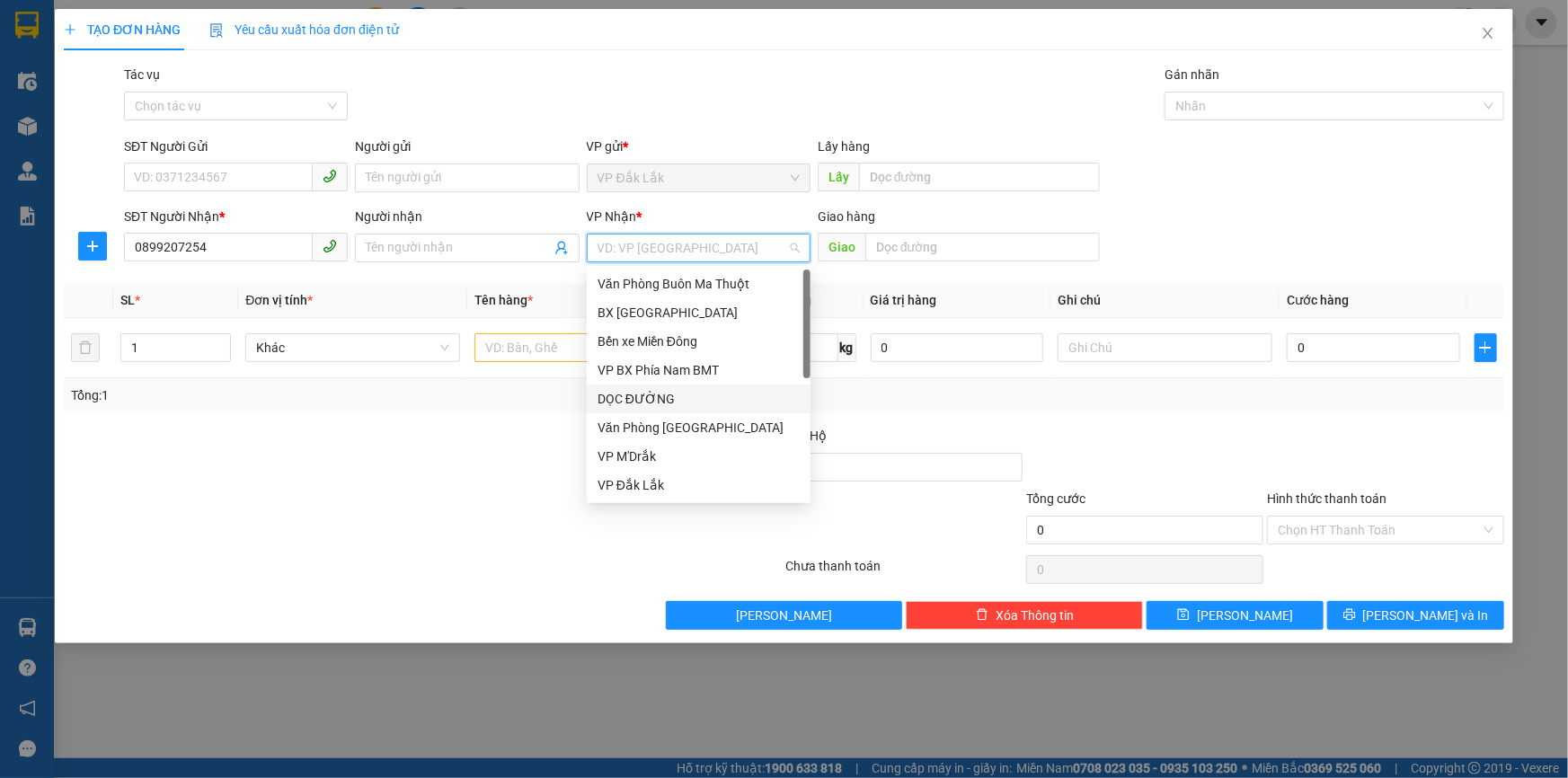
click at [650, 395] on div "DỌC ĐƯỜNG" at bounding box center [699, 399] width 203 height 19
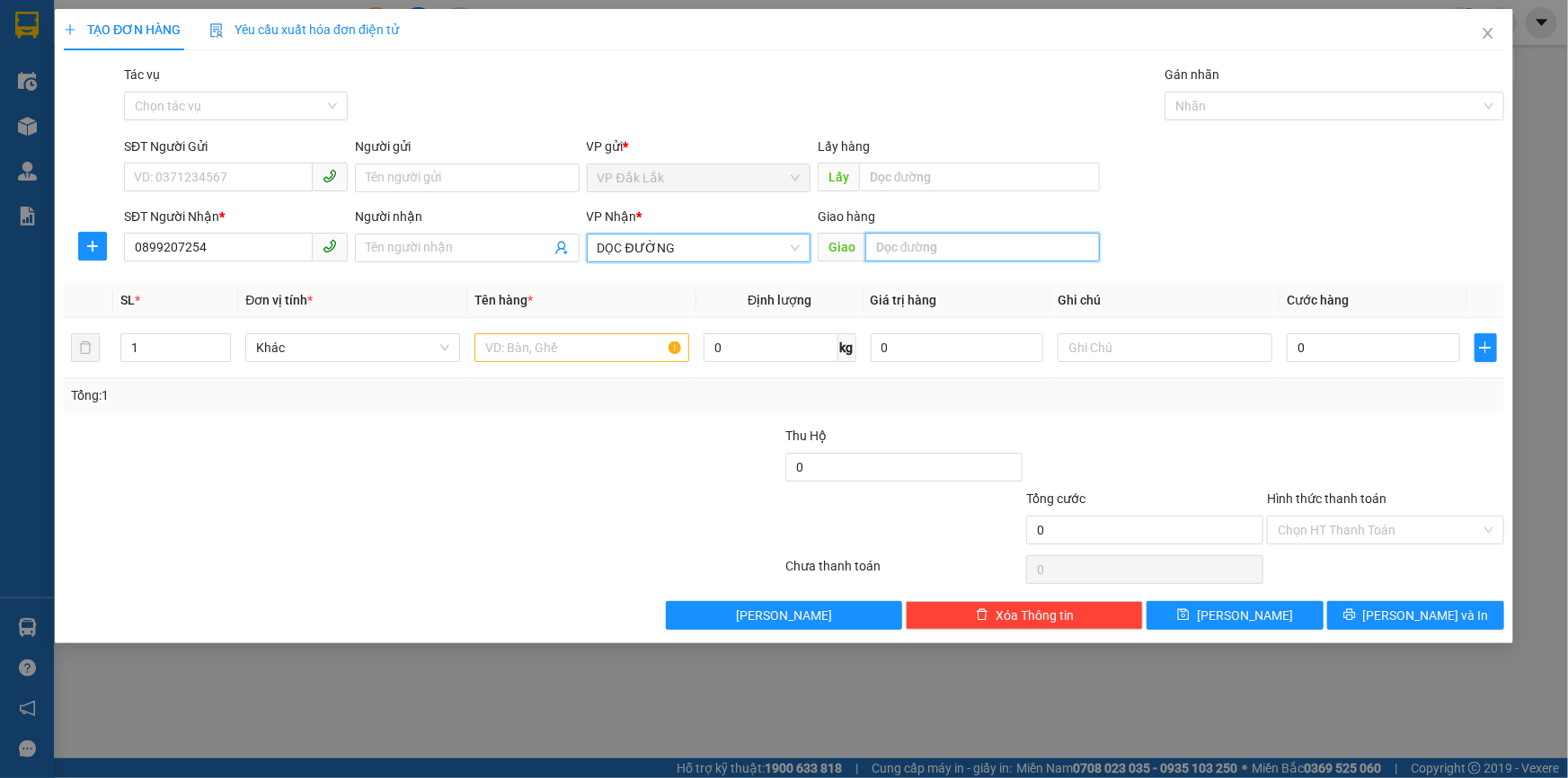
click at [939, 253] on input "text" at bounding box center [982, 247] width 234 height 29
type input "D"
type input "ĐẤT [DEMOGRAPHIC_DATA]"
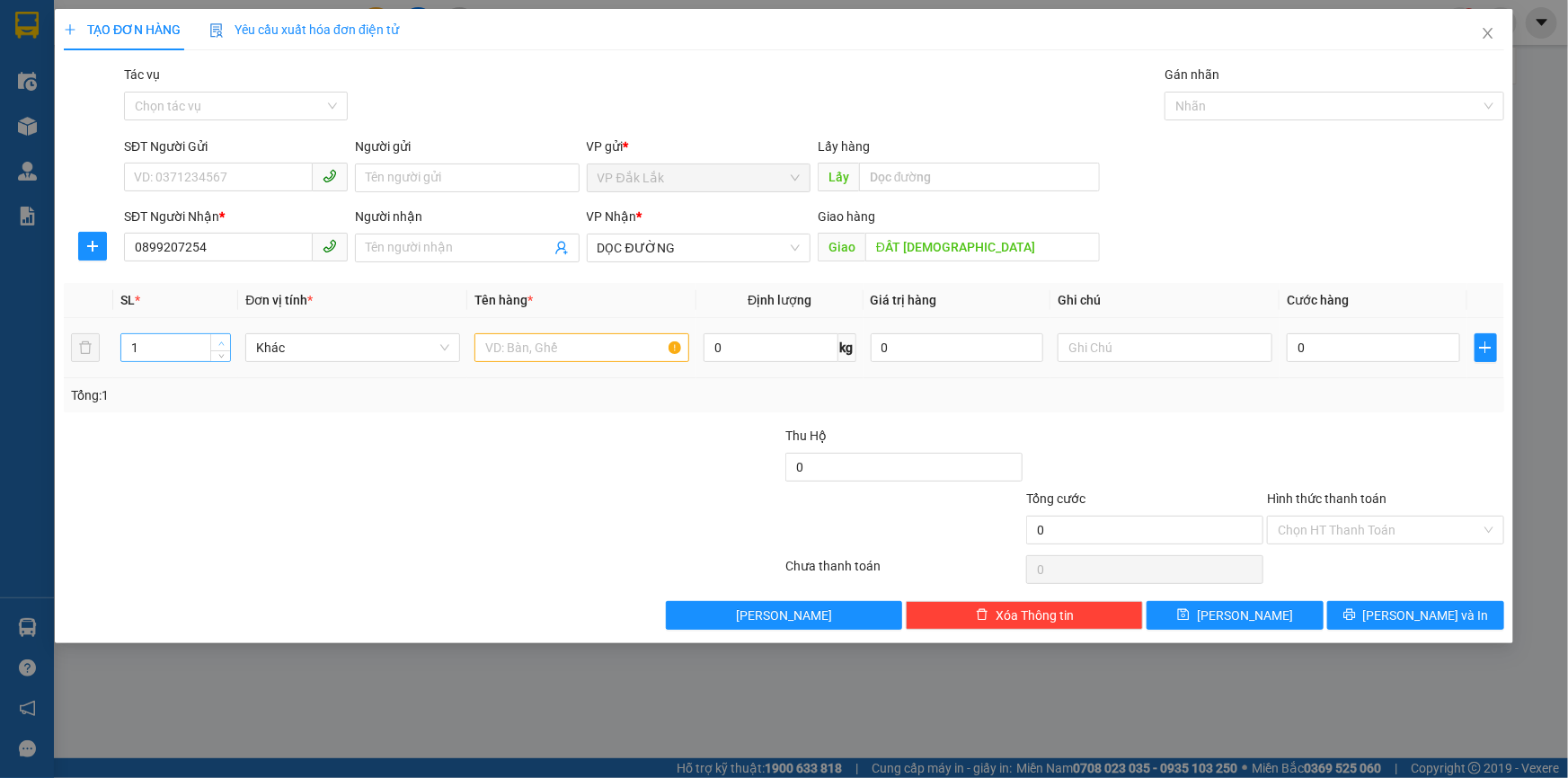
click at [223, 342] on icon "up" at bounding box center [221, 344] width 7 height 7
type input "2"
click at [591, 353] on input "text" at bounding box center [582, 347] width 215 height 29
type input "2 THÙNG GIẤY"
click at [1363, 354] on input "0" at bounding box center [1374, 347] width 174 height 29
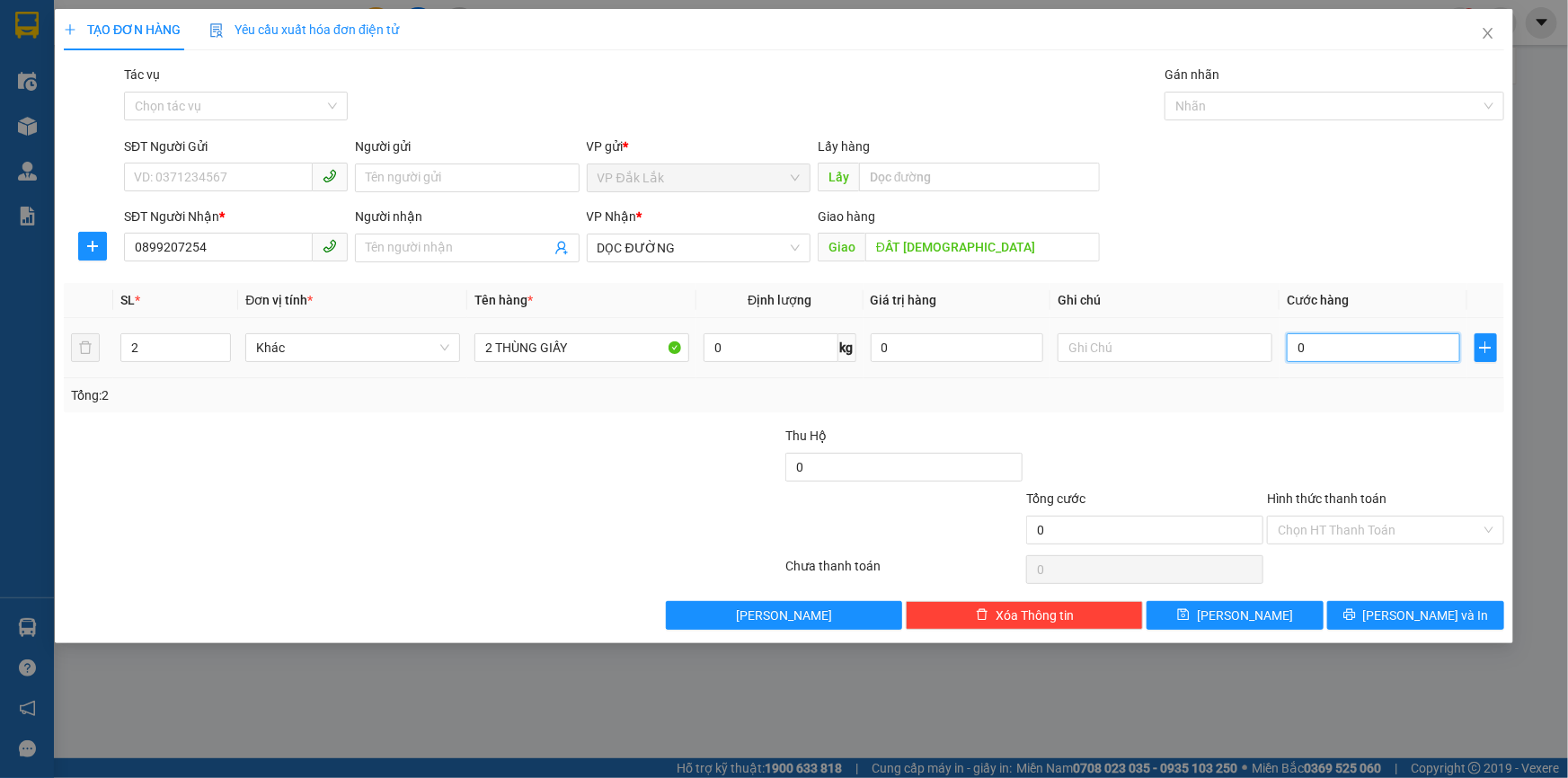
type input "2"
type input "27"
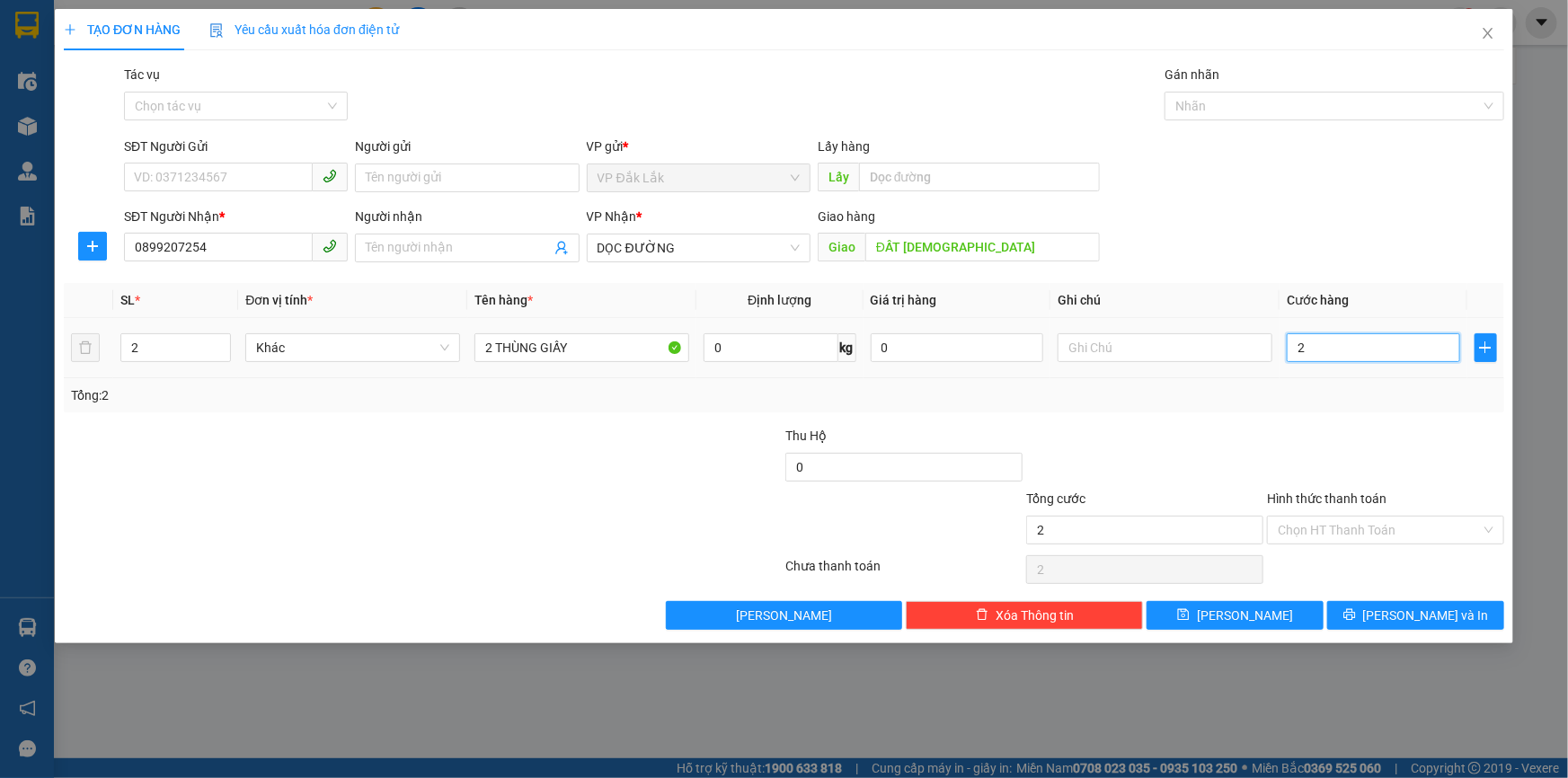
type input "27"
type input "270"
type input "2.700"
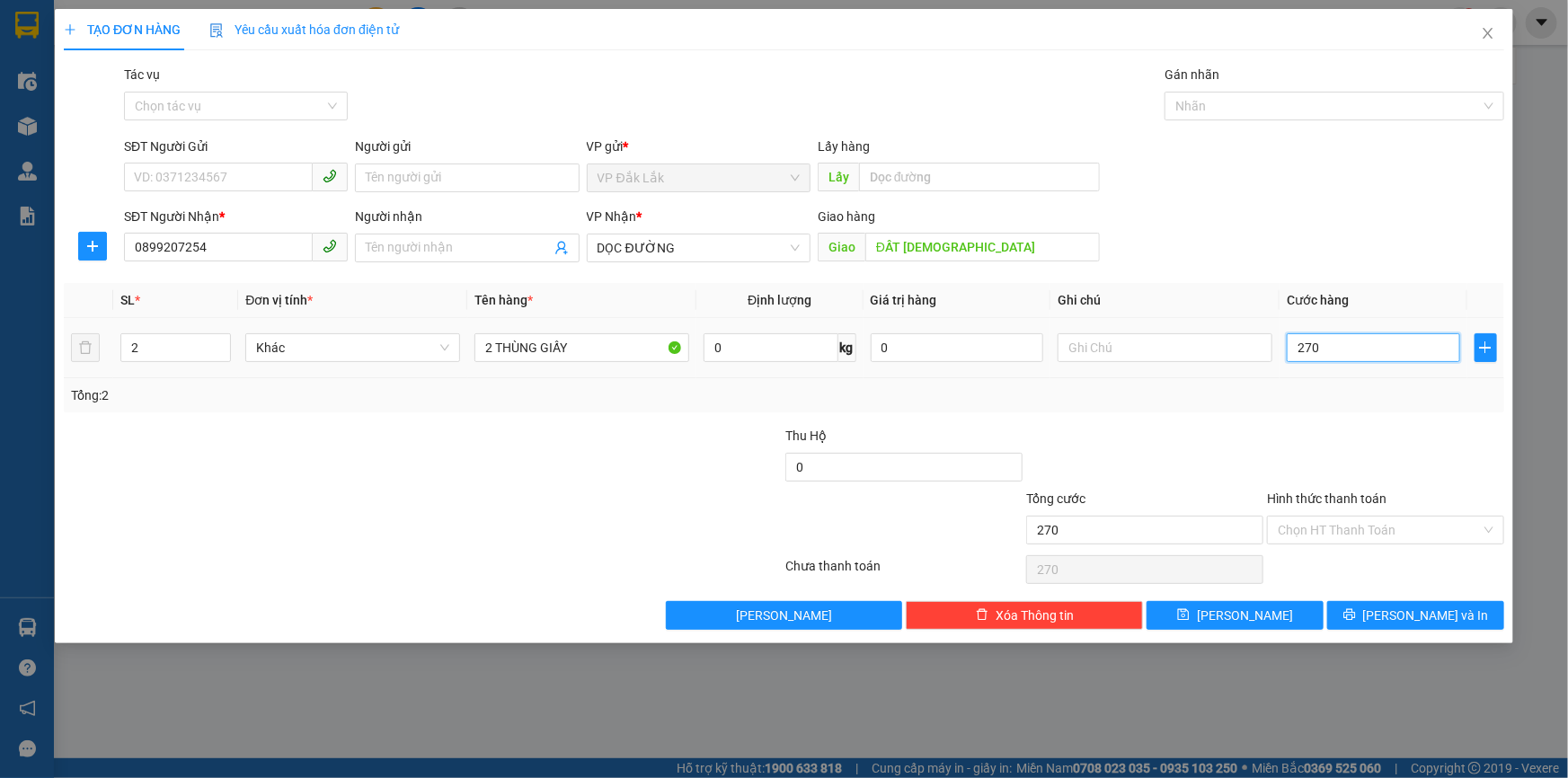
type input "2.700"
type input "27.000"
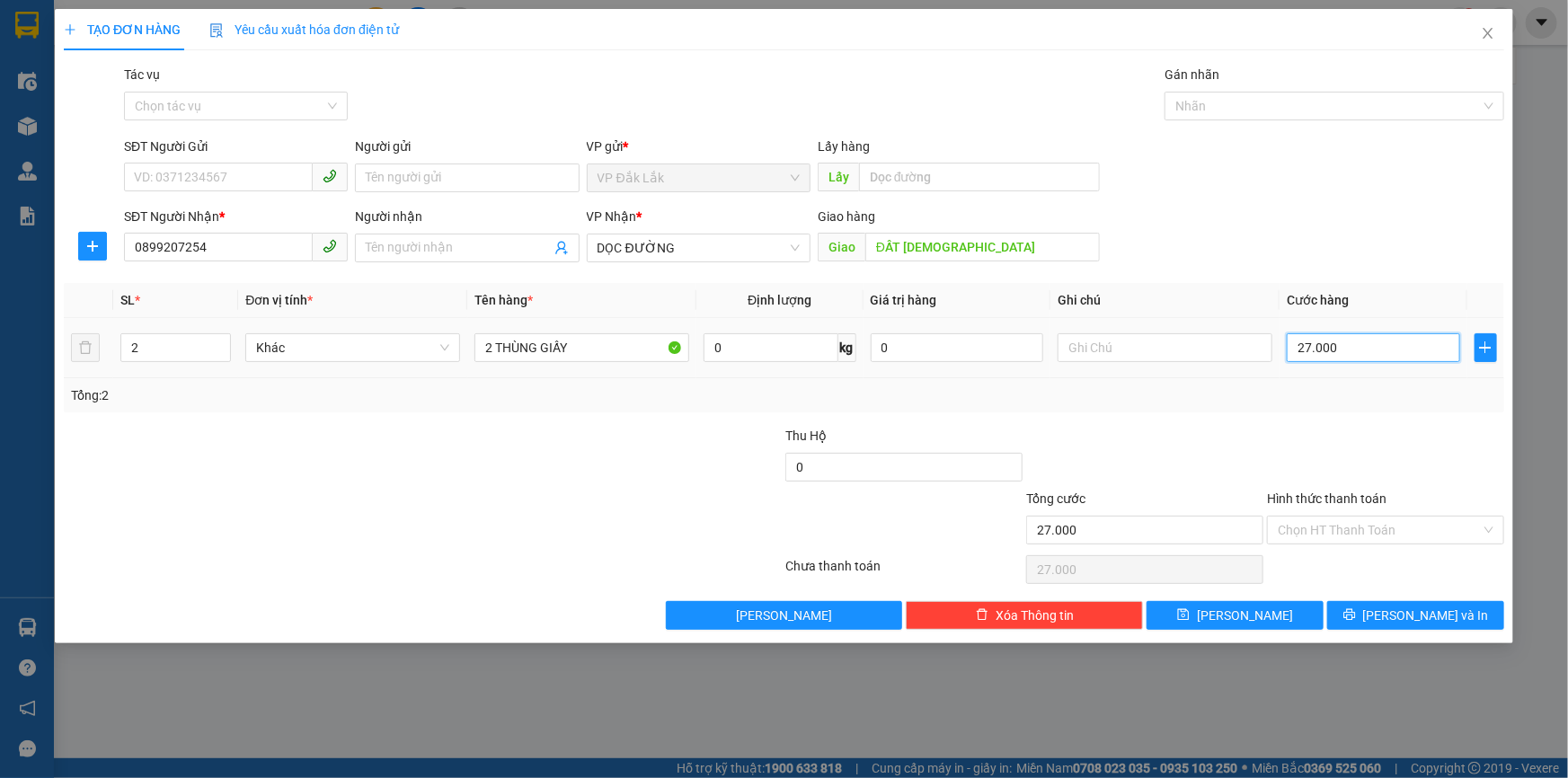
type input "270.000"
click at [1382, 531] on input "Hình thức thanh toán" at bounding box center [1379, 530] width 203 height 27
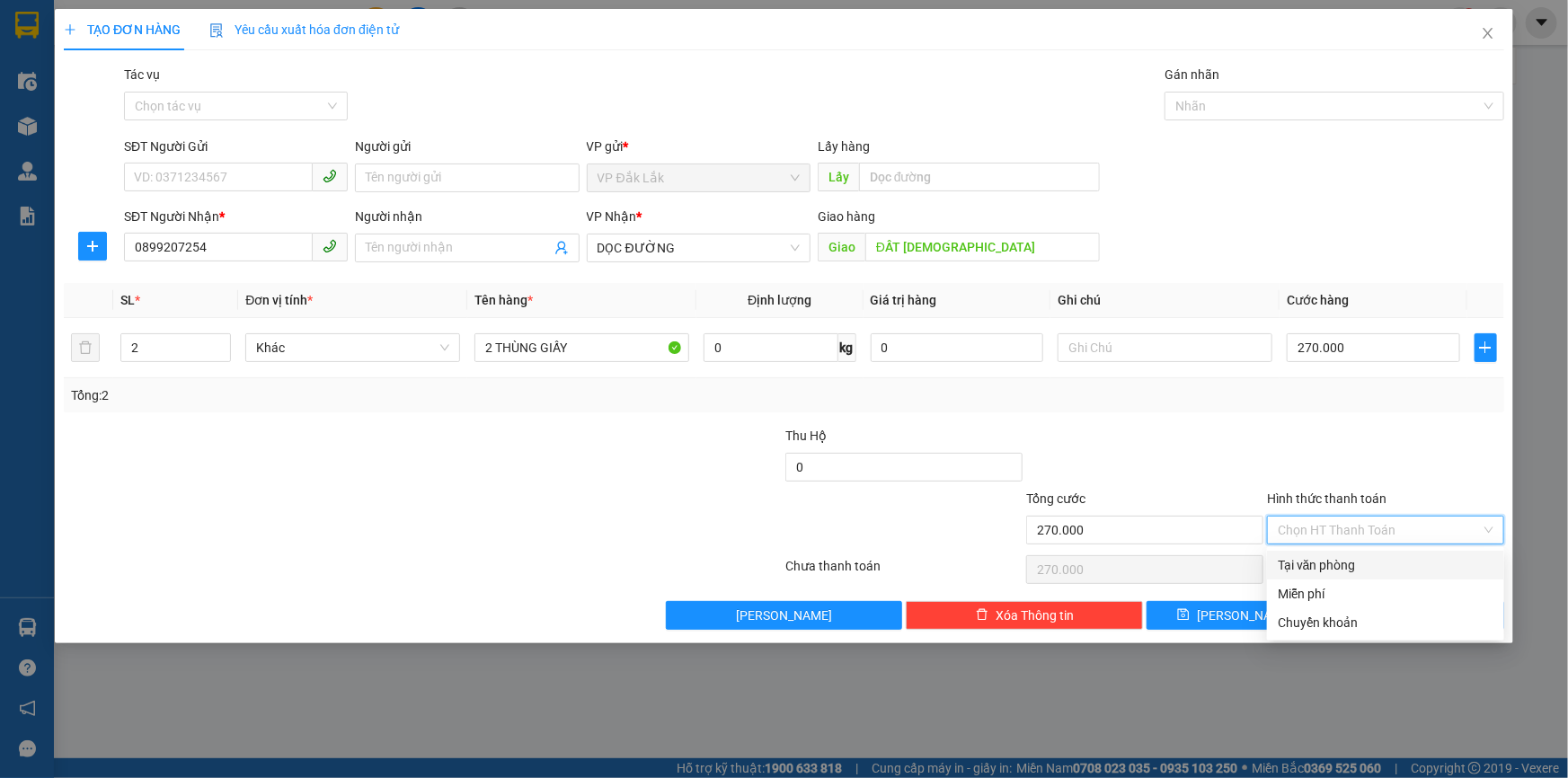
click at [1326, 571] on div "Tại văn phòng" at bounding box center [1385, 566] width 215 height 19
type input "0"
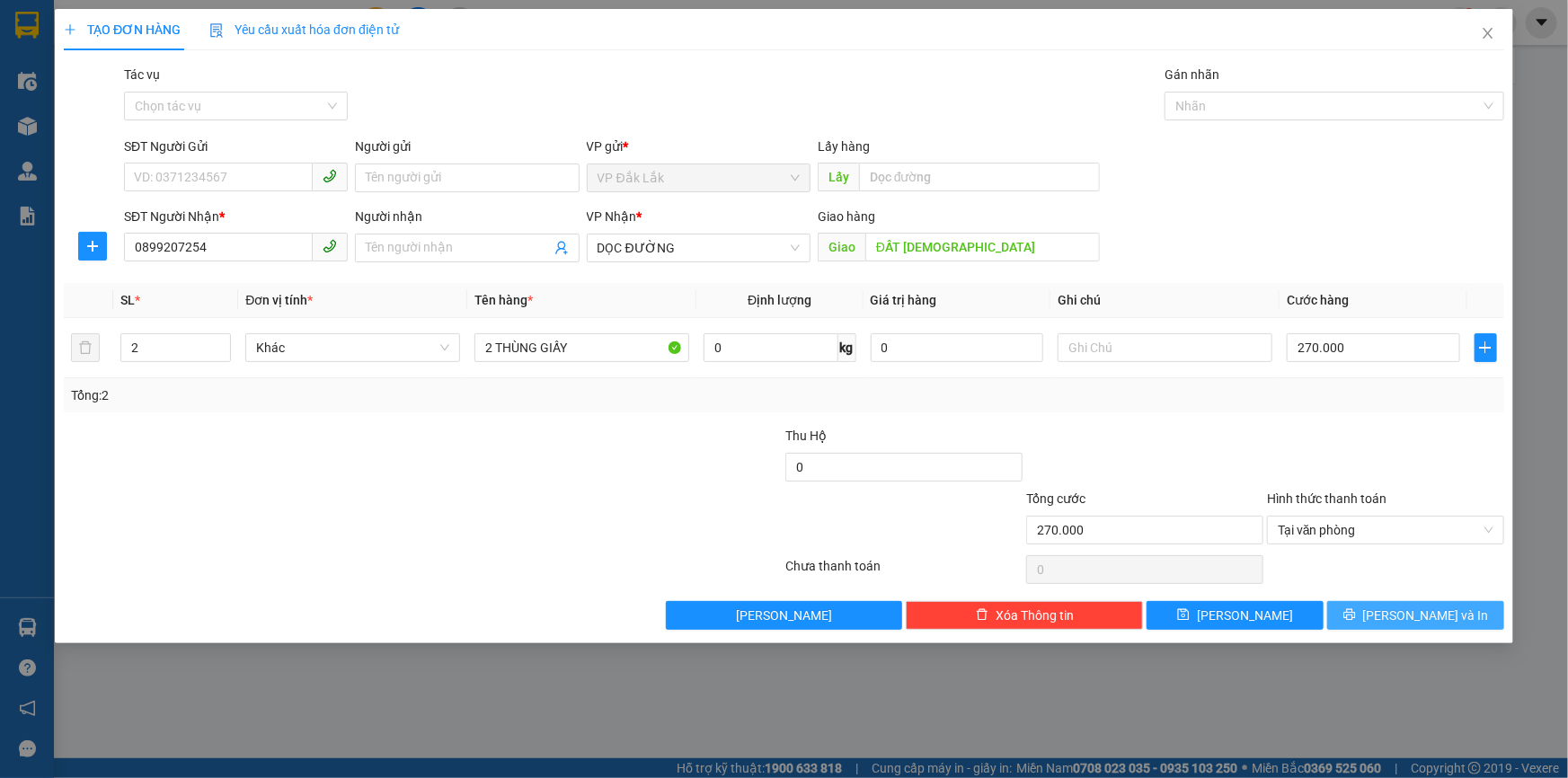
click at [1355, 618] on icon "printer" at bounding box center [1349, 615] width 12 height 12
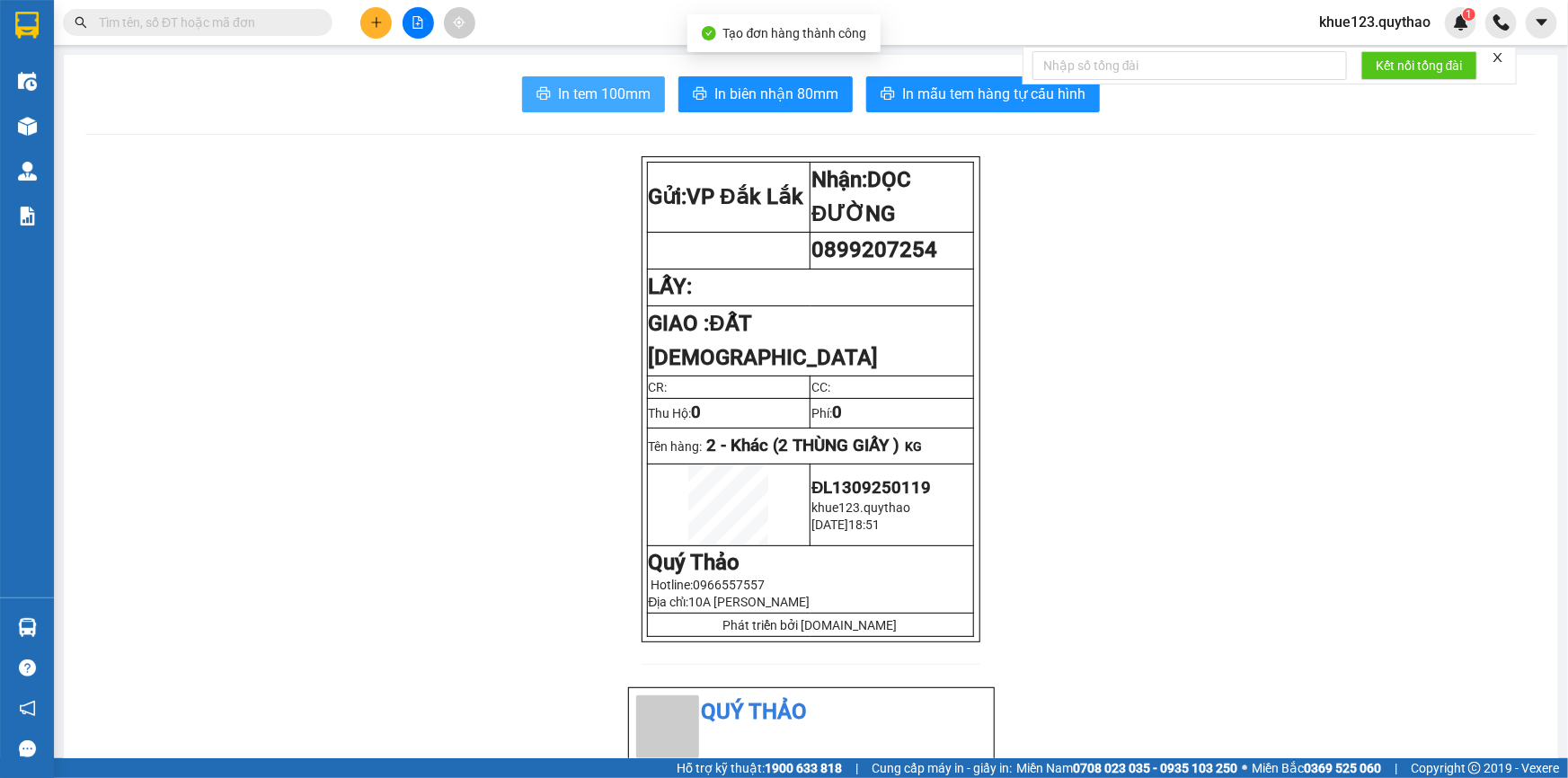
click at [597, 83] on span "In tem 100mm" at bounding box center [604, 94] width 93 height 22
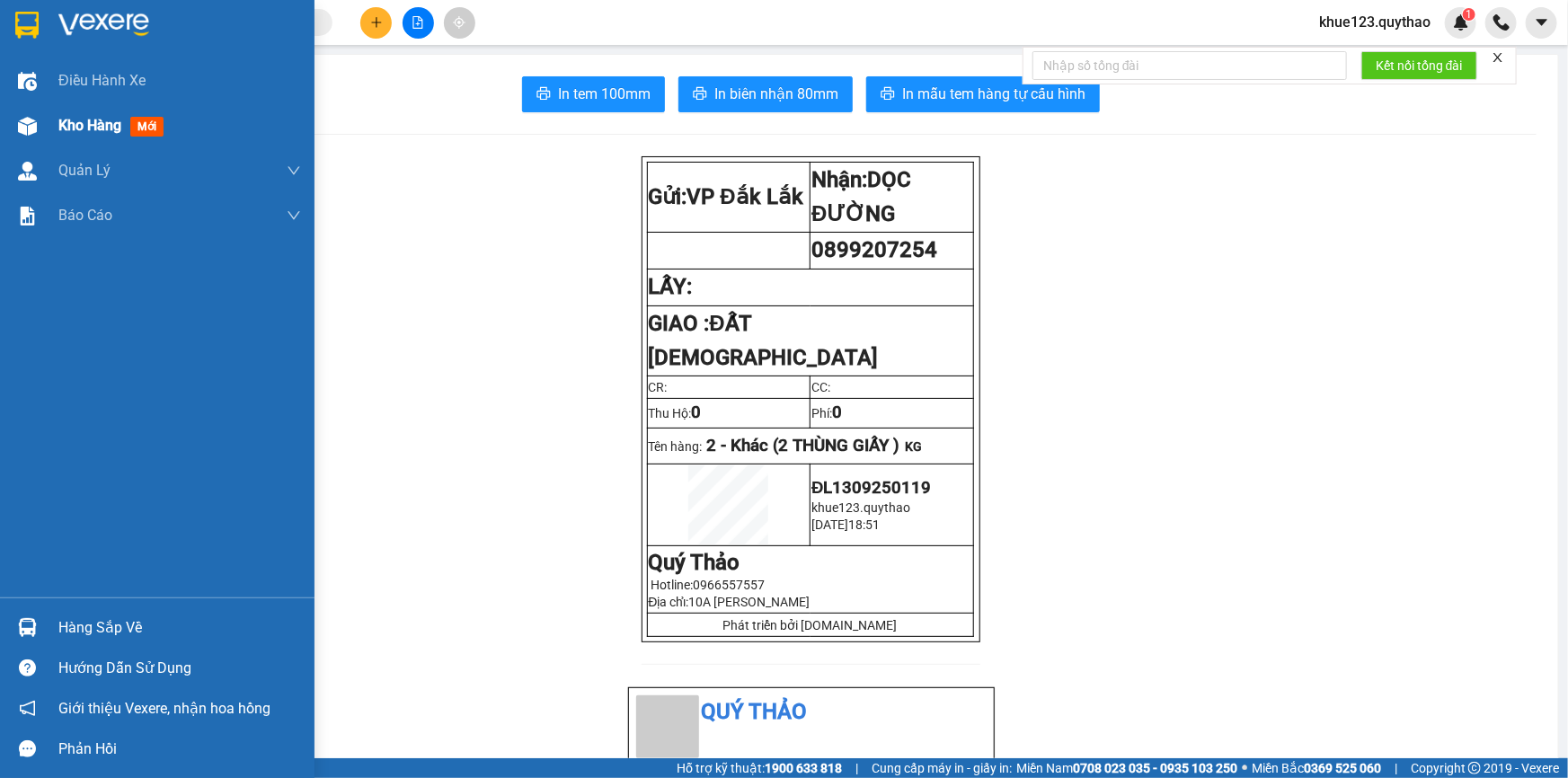
click at [78, 131] on span "Kho hàng" at bounding box center [90, 125] width 63 height 17
